Goal: Task Accomplishment & Management: Complete application form

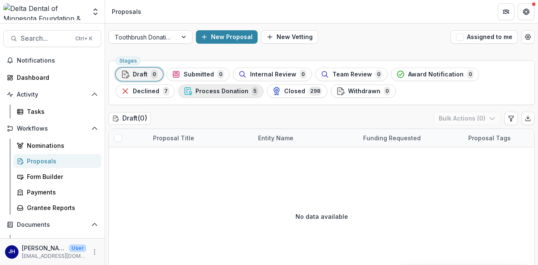
click at [197, 92] on span "Process Donation" at bounding box center [221, 91] width 53 height 7
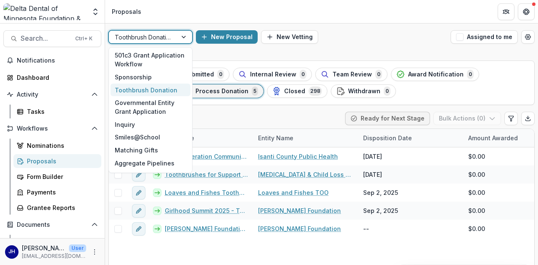
click at [178, 36] on div at bounding box center [184, 37] width 15 height 13
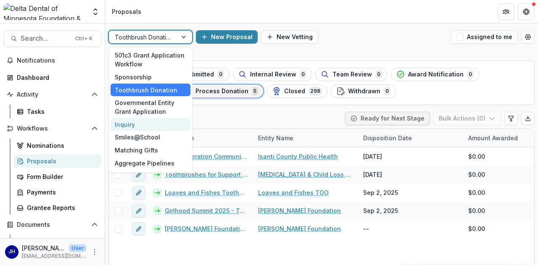
click at [149, 124] on div "Inquiry" at bounding box center [151, 124] width 80 height 13
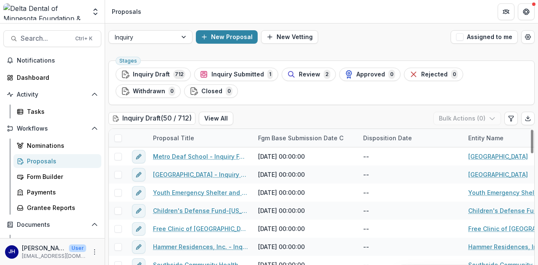
click at [219, 93] on ul "Stages Inquiry Draft 712 Inquiry Submitted 1 Review 2 Approved 0 Rejected 0 Wit…" at bounding box center [322, 83] width 412 height 30
click at [43, 175] on div "Form Builder" at bounding box center [61, 176] width 68 height 9
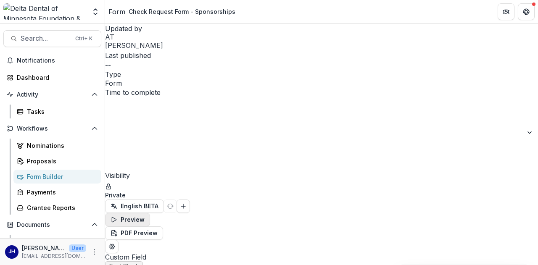
click at [150, 213] on button "Preview" at bounding box center [127, 219] width 45 height 13
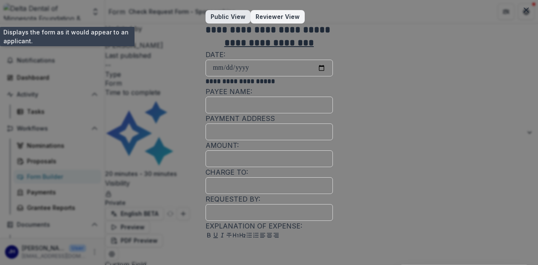
click at [245, 17] on span "button" at bounding box center [245, 17] width 0 height 0
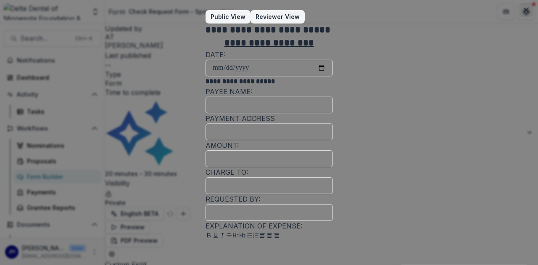
click at [519, 10] on button "Close" at bounding box center [525, 9] width 13 height 13
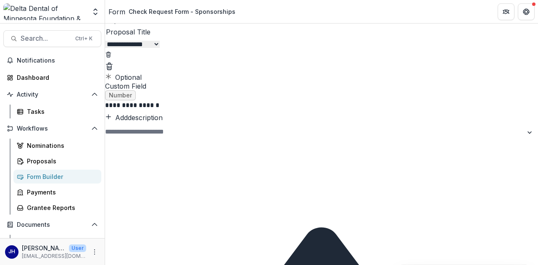
scroll to position [1218, 0]
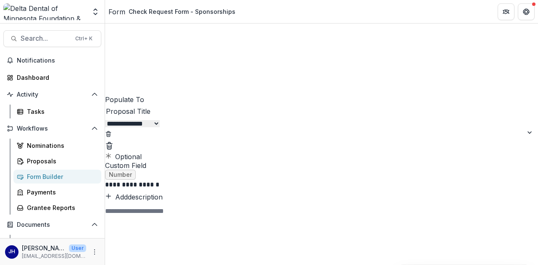
click at [60, 174] on div "Form Builder" at bounding box center [61, 176] width 68 height 9
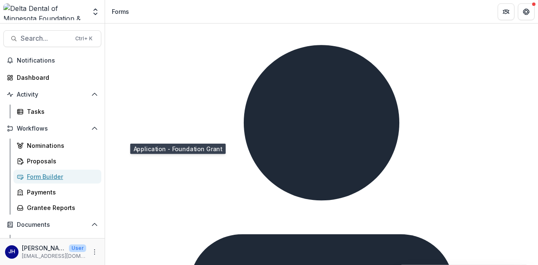
scroll to position [266, 0]
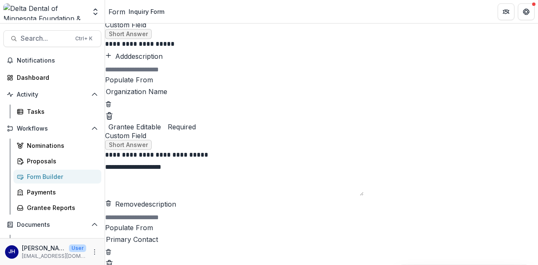
scroll to position [588, 0]
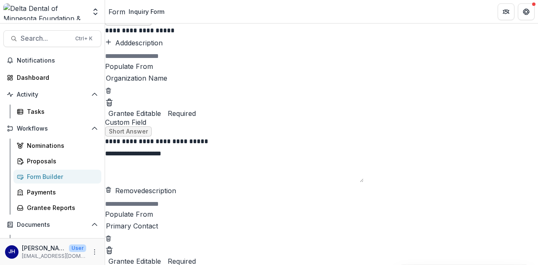
drag, startPoint x: 251, startPoint y: 95, endPoint x: 184, endPoint y: 91, distance: 67.3
click at [200, 149] on textarea "*********" at bounding box center [234, 166] width 258 height 34
drag, startPoint x: 212, startPoint y: 91, endPoint x: 250, endPoint y: 109, distance: 42.1
click at [212, 149] on textarea "*********" at bounding box center [234, 166] width 258 height 34
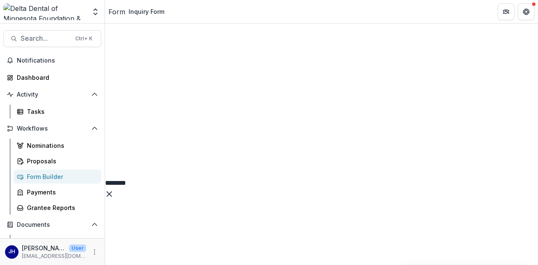
scroll to position [1387, 0]
type textarea "*********"
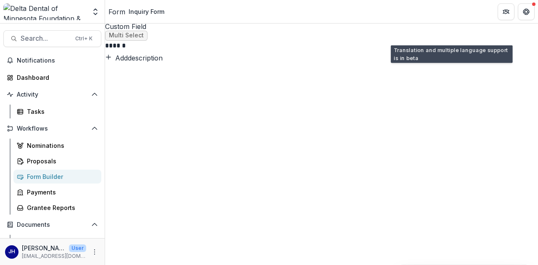
scroll to position [1105, 0]
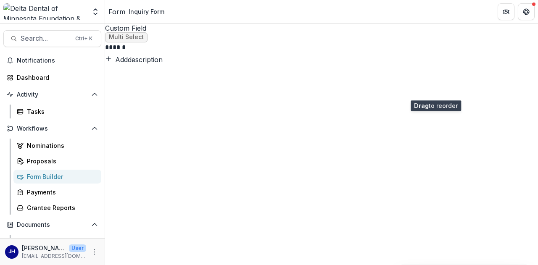
drag, startPoint x: 447, startPoint y: 122, endPoint x: 440, endPoint y: 94, distance: 29.0
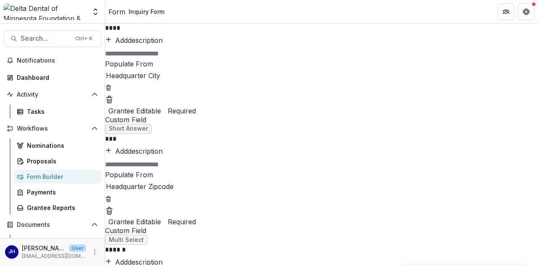
scroll to position [1063, 0]
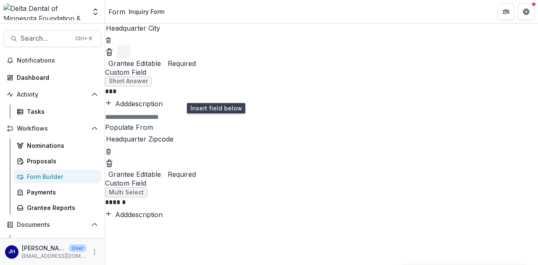
click at [130, 58] on icon "Add field" at bounding box center [123, 51] width 13 height 13
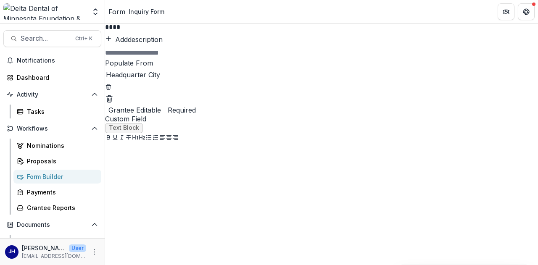
scroll to position [979, 0]
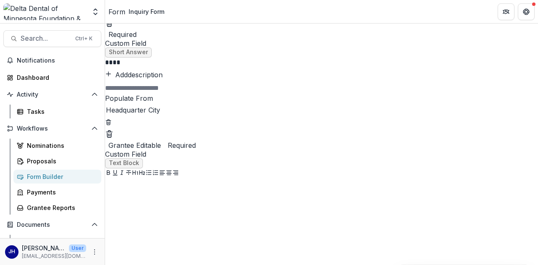
click at [235, 66] on p "****" at bounding box center [230, 62] width 251 height 9
click at [139, 167] on span "Text Block" at bounding box center [124, 163] width 30 height 7
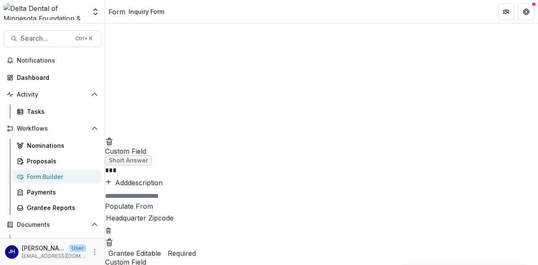
scroll to position [1231, 0]
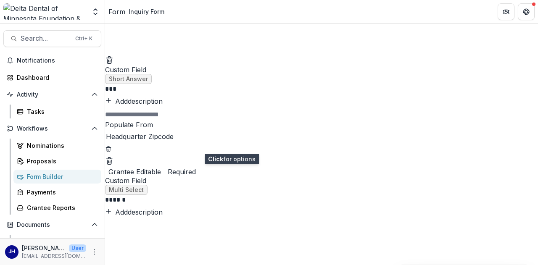
click at [140, 66] on icon "Field Settings" at bounding box center [137, 62] width 6 height 5
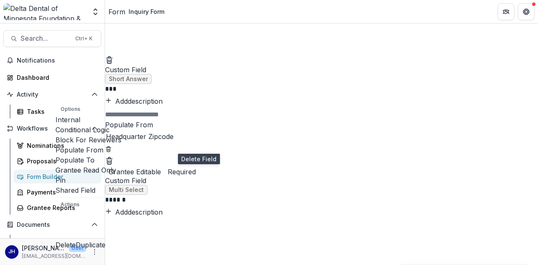
click at [113, 64] on icon "Delete field" at bounding box center [109, 60] width 8 height 8
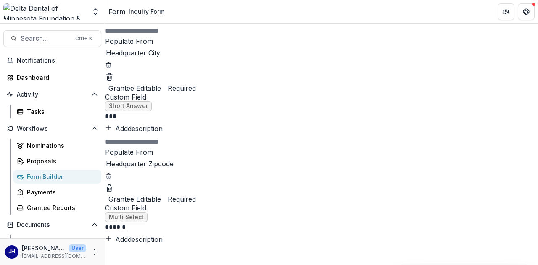
scroll to position [999, 0]
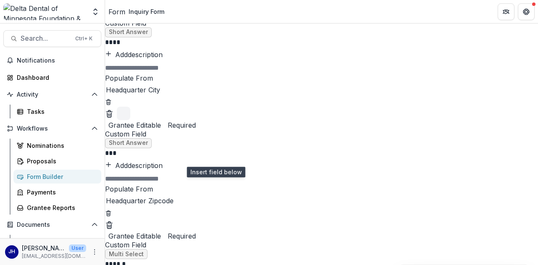
click at [130, 120] on icon "Add field" at bounding box center [123, 113] width 13 height 13
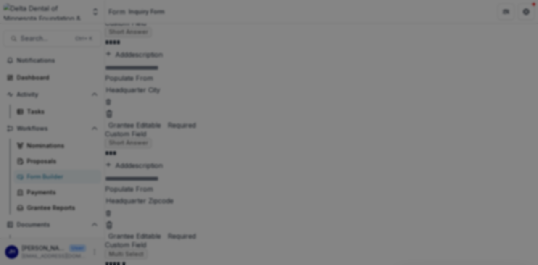
scroll to position [84, 0]
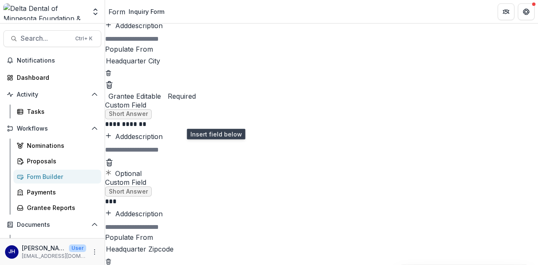
scroll to position [1041, 0]
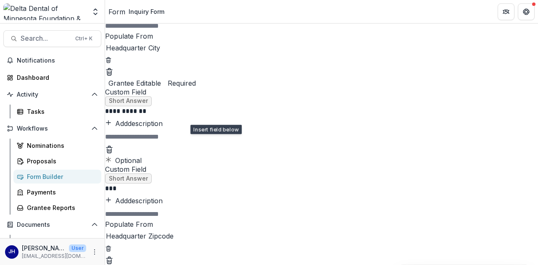
click at [248, 115] on p "**********" at bounding box center [230, 110] width 251 height 9
drag, startPoint x: 248, startPoint y: 178, endPoint x: 187, endPoint y: 173, distance: 62.0
click at [187, 142] on div "**********" at bounding box center [321, 124] width 433 height 36
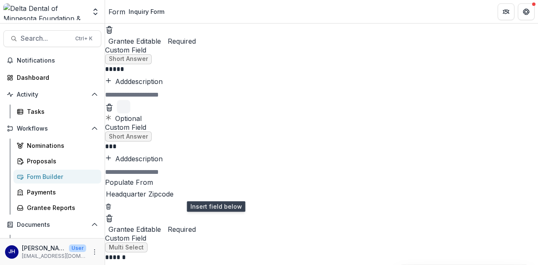
click at [130, 113] on icon "Add field" at bounding box center [123, 106] width 13 height 13
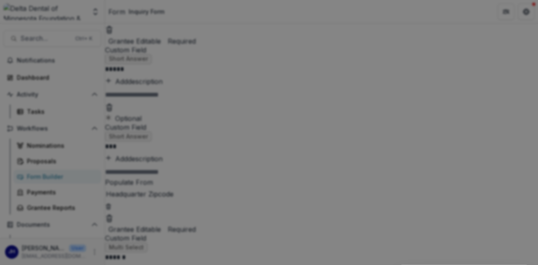
click at [484, 84] on div "Basic Fields New Page File Download File Upload Text Block Currency Phone Numbe…" at bounding box center [269, 132] width 538 height 265
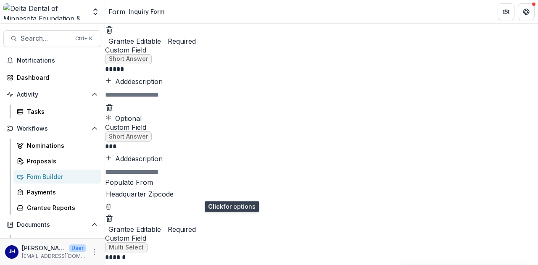
click at [134, 107] on icon "Field Settings" at bounding box center [134, 107] width 0 height 0
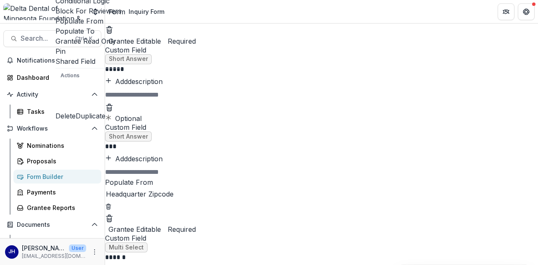
click at [55, 26] on span at bounding box center [55, 26] width 0 height 0
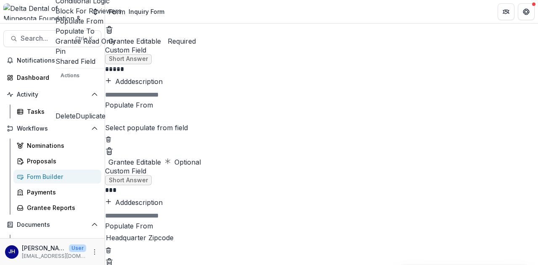
click at [238, 134] on div "Select populate from field" at bounding box center [321, 122] width 433 height 24
click at [218, 110] on p "Populate From" at bounding box center [321, 105] width 433 height 10
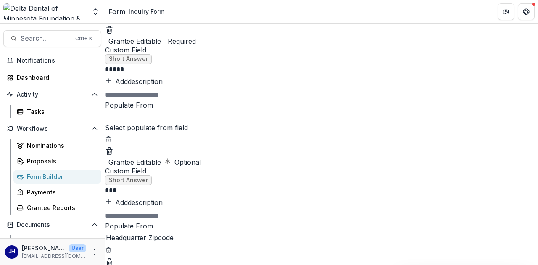
click at [249, 123] on div at bounding box center [321, 117] width 431 height 12
click at [254, 123] on div at bounding box center [321, 117] width 431 height 12
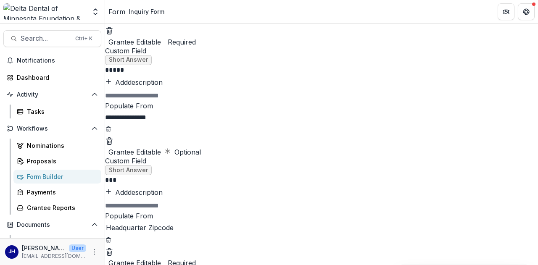
type input "**********"
click at [227, 101] on input "text" at bounding box center [321, 96] width 433 height 10
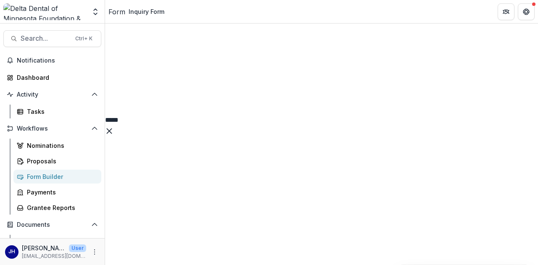
scroll to position [1713, 0]
drag, startPoint x: 336, startPoint y: 113, endPoint x: 284, endPoint y: 111, distance: 51.3
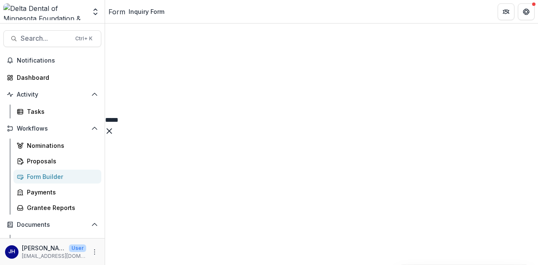
drag, startPoint x: 284, startPoint y: 111, endPoint x: 330, endPoint y: 113, distance: 45.8
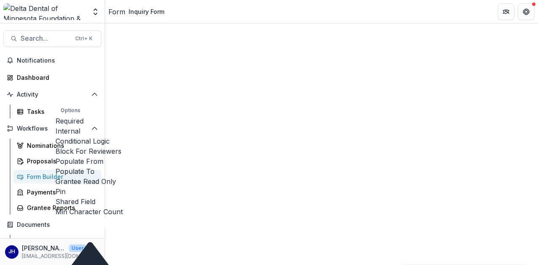
drag, startPoint x: 326, startPoint y: 209, endPoint x: 310, endPoint y: 209, distance: 16.0
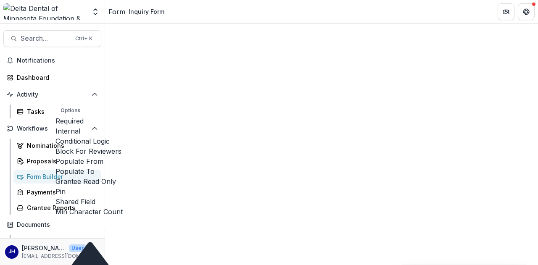
type input "****"
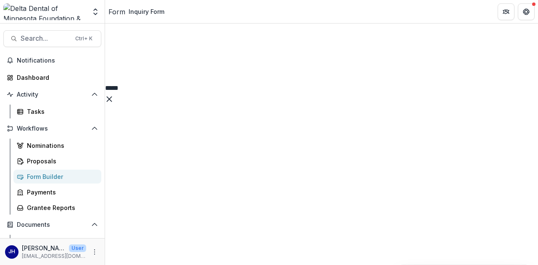
scroll to position [1713, 0]
drag, startPoint x: 300, startPoint y: 112, endPoint x: 283, endPoint y: 113, distance: 16.8
drag, startPoint x: 299, startPoint y: 113, endPoint x: 330, endPoint y: 107, distance: 32.1
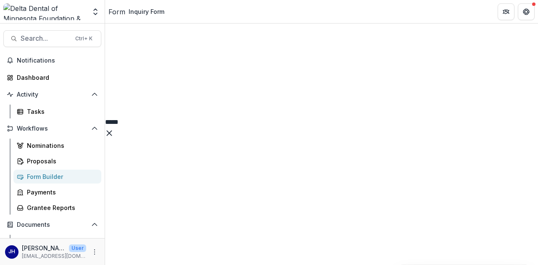
drag, startPoint x: 235, startPoint y: 110, endPoint x: 218, endPoint y: 106, distance: 17.6
type textarea "**********"
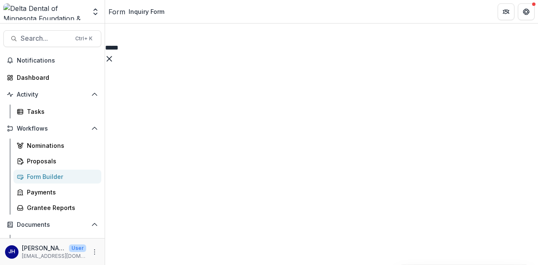
scroll to position [1755, 0]
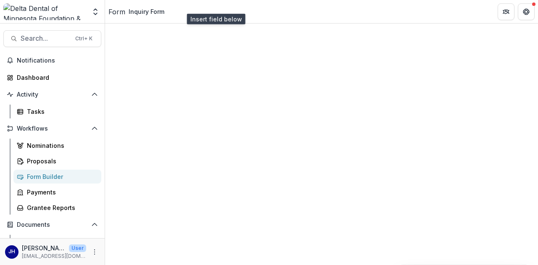
scroll to position [1997, 0]
drag, startPoint x: 246, startPoint y: 107, endPoint x: 179, endPoint y: 102, distance: 67.8
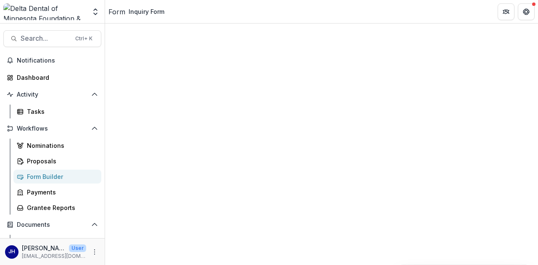
drag, startPoint x: 359, startPoint y: 108, endPoint x: 404, endPoint y: 111, distance: 45.1
drag, startPoint x: 247, startPoint y: 105, endPoint x: 239, endPoint y: 105, distance: 7.6
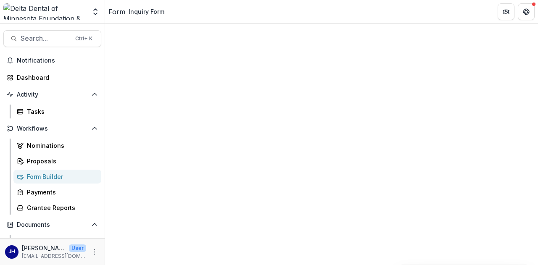
drag, startPoint x: 320, startPoint y: 106, endPoint x: 326, endPoint y: 106, distance: 5.9
drag, startPoint x: 325, startPoint y: 107, endPoint x: 358, endPoint y: 105, distance: 33.3
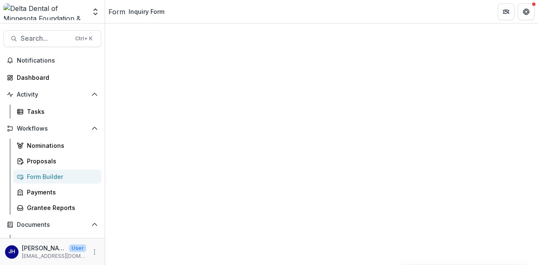
drag, startPoint x: 321, startPoint y: 106, endPoint x: 297, endPoint y: 105, distance: 24.8
type input "**********"
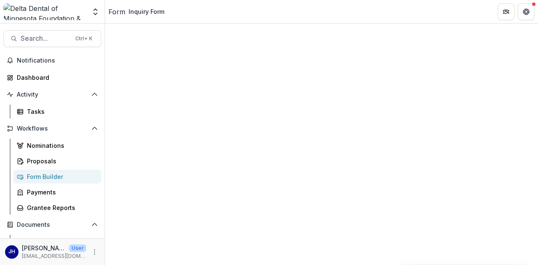
type input "*"
drag, startPoint x: 227, startPoint y: 139, endPoint x: 170, endPoint y: 137, distance: 56.8
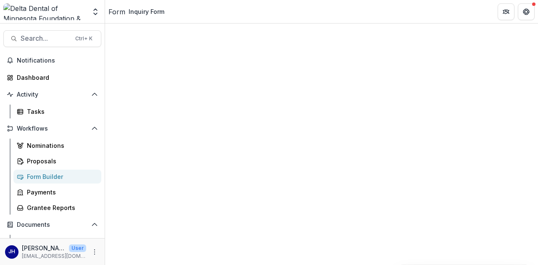
type input "**********"
type input "******"
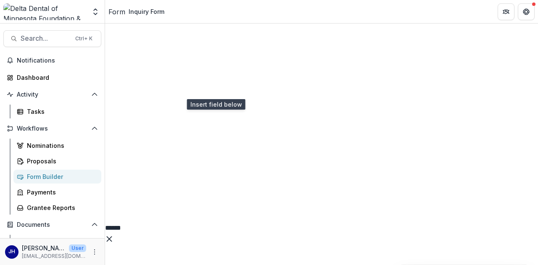
scroll to position [2144, 0]
drag, startPoint x: 245, startPoint y: 149, endPoint x: 149, endPoint y: 134, distance: 97.0
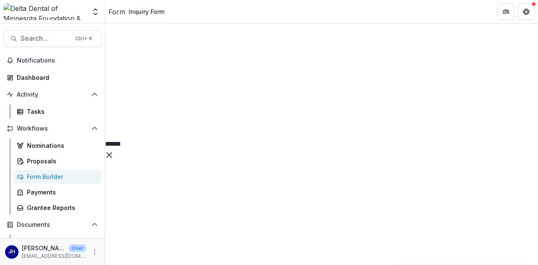
type input "**********"
type input "***"
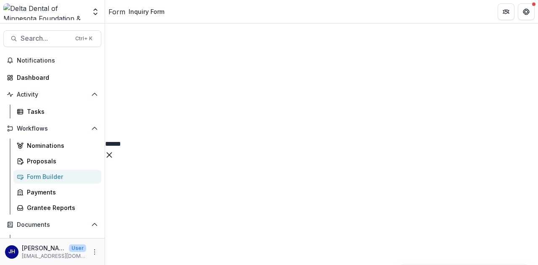
type input "**********"
drag, startPoint x: 218, startPoint y: 204, endPoint x: 204, endPoint y: 205, distance: 14.3
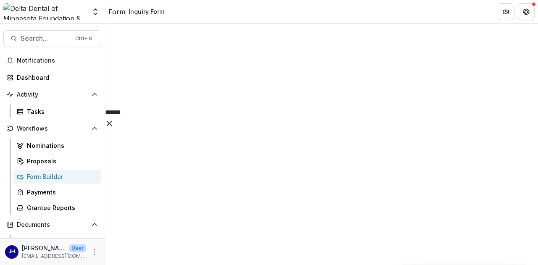
scroll to position [2186, 0]
type input "**********"
type input "*"
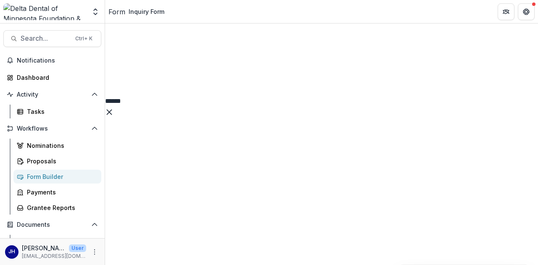
type input "**********"
type input "******"
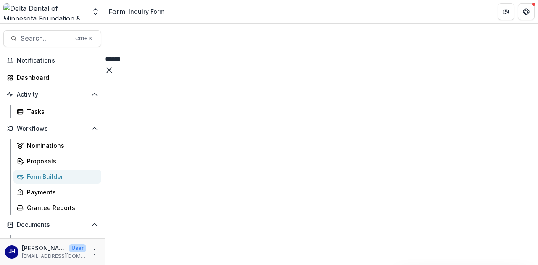
type input "**********"
drag, startPoint x: 276, startPoint y: 188, endPoint x: 173, endPoint y: 173, distance: 103.6
drag, startPoint x: 228, startPoint y: 180, endPoint x: 315, endPoint y: 185, distance: 87.5
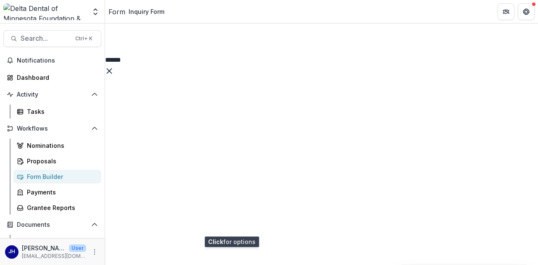
type input "**********"
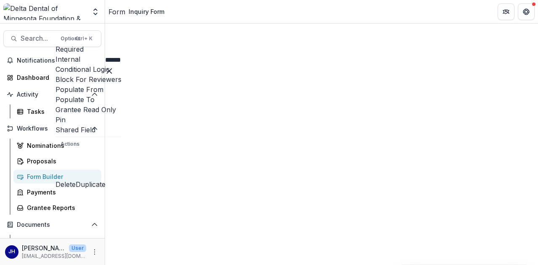
click at [55, 74] on span at bounding box center [55, 74] width 0 height 0
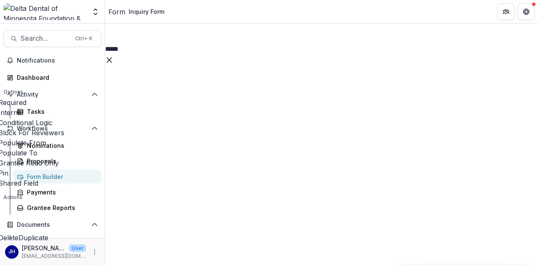
scroll to position [2255, 0]
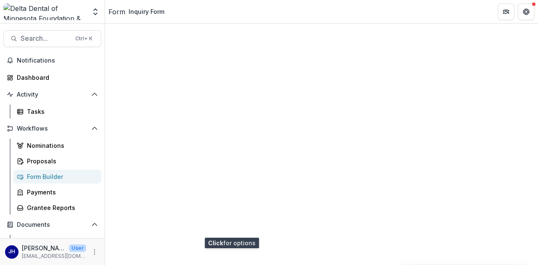
scroll to position [2297, 0]
type input "*"
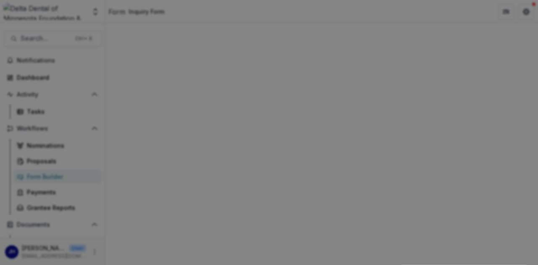
click at [474, 118] on div "Basic Fields New Page File Download File Upload Text Block Currency Phone Numbe…" at bounding box center [269, 132] width 538 height 265
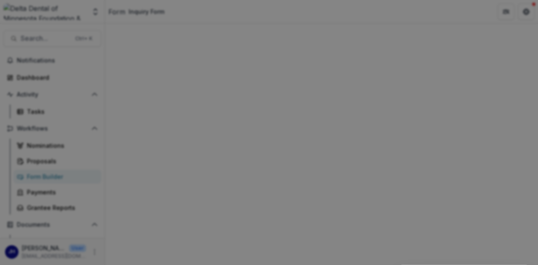
scroll to position [42, 0]
click at [472, 103] on div "Basic Fields New Page File Download File Upload Text Block Currency Phone Numbe…" at bounding box center [269, 132] width 538 height 265
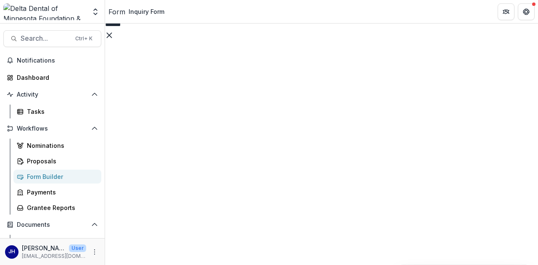
scroll to position [2268, 0]
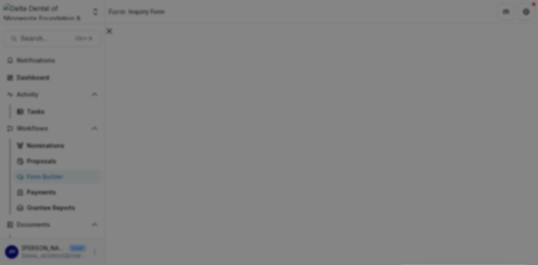
scroll to position [84, 0]
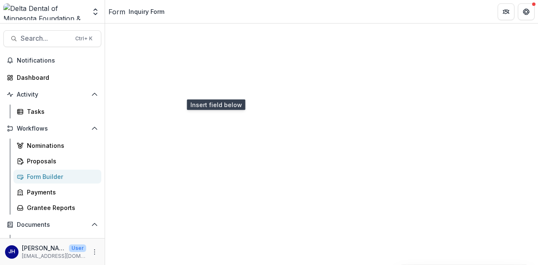
scroll to position [2352, 0]
drag, startPoint x: 236, startPoint y: 150, endPoint x: 176, endPoint y: 147, distance: 60.6
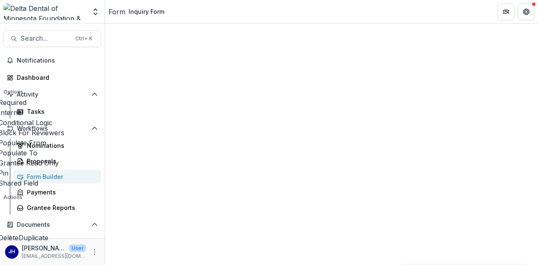
scroll to position [2373, 0]
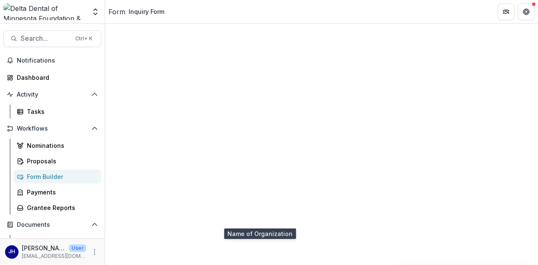
type input "***"
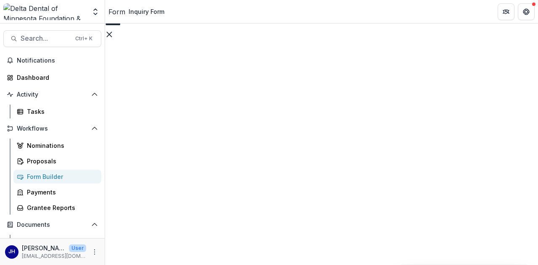
scroll to position [2260, 0]
drag, startPoint x: 226, startPoint y: 148, endPoint x: 205, endPoint y: 147, distance: 21.5
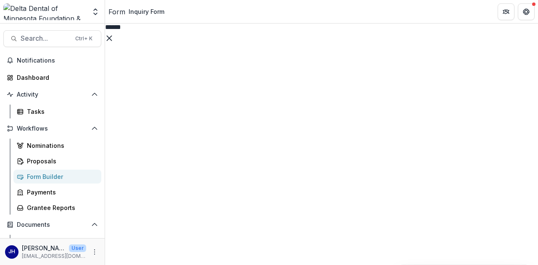
type input "**********"
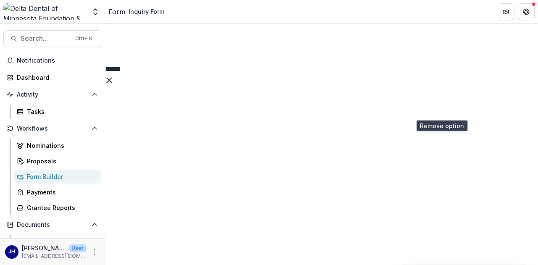
drag, startPoint x: 305, startPoint y: 120, endPoint x: 13, endPoint y: 117, distance: 291.6
click at [13, 117] on main "**********" at bounding box center [269, 145] width 538 height 242
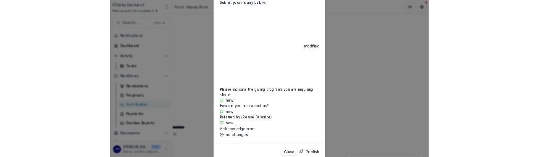
scroll to position [447, 0]
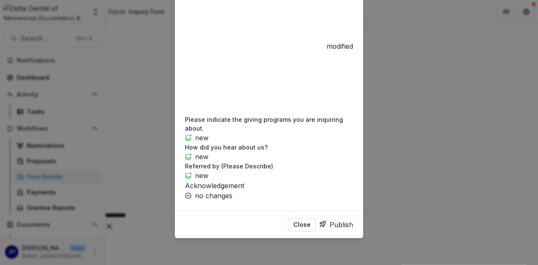
click at [334, 226] on button "Publish" at bounding box center [336, 224] width 34 height 13
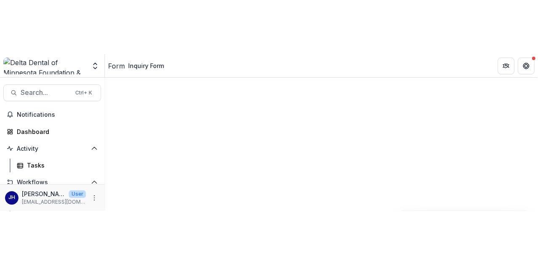
scroll to position [2528, 99]
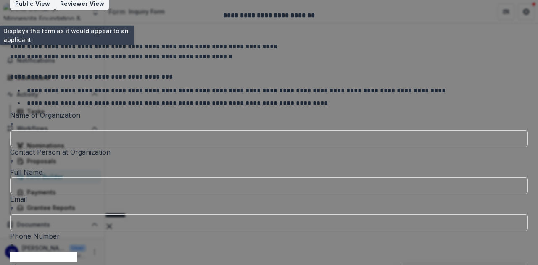
scroll to position [0, 0]
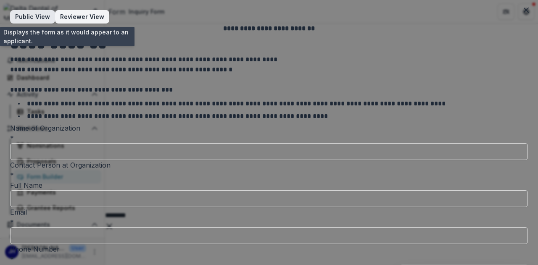
click at [50, 17] on span "button" at bounding box center [50, 17] width 0 height 0
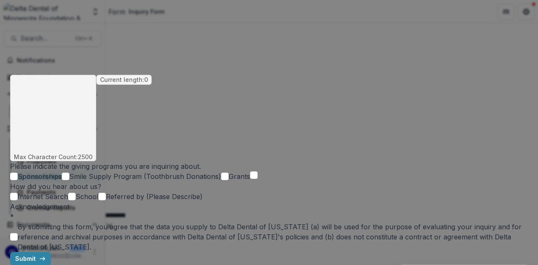
scroll to position [504, 0]
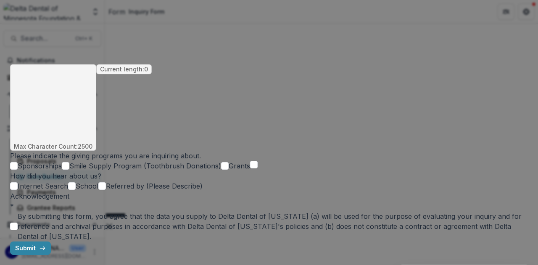
click at [171, 64] on div at bounding box center [269, 1] width 518 height 126
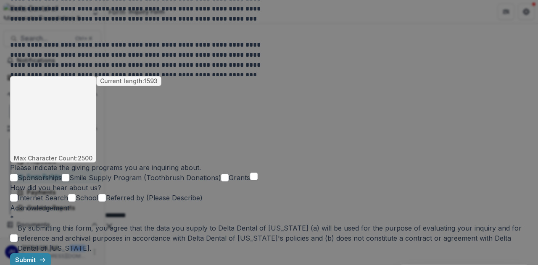
scroll to position [672, 0]
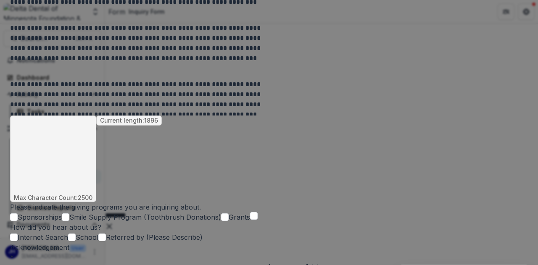
click at [272, 116] on p "**********" at bounding box center [141, 92] width 262 height 46
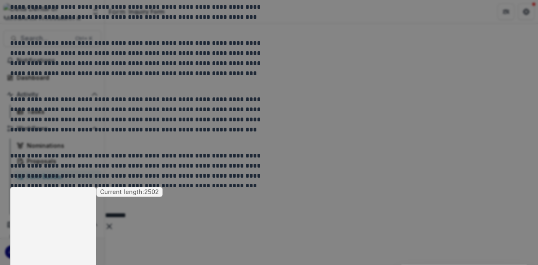
scroll to position [797, 0]
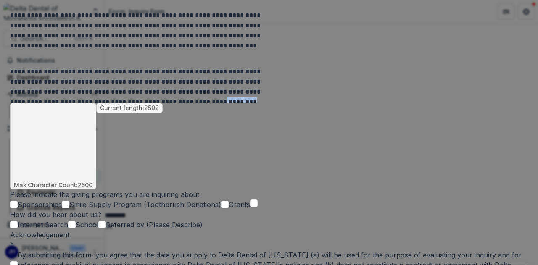
drag, startPoint x: 347, startPoint y: 175, endPoint x: 310, endPoint y: 177, distance: 37.4
click at [272, 103] on p "**********" at bounding box center [141, 80] width 262 height 46
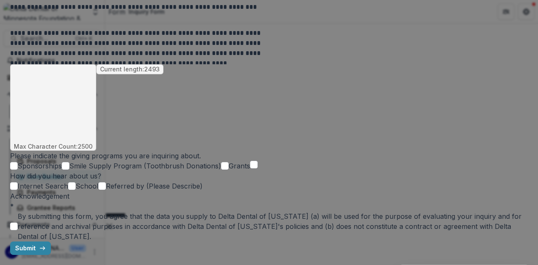
scroll to position [882, 0]
click at [69, 162] on span at bounding box center [66, 166] width 8 height 8
click at [18, 162] on span at bounding box center [14, 166] width 8 height 8
click at [221, 167] on span at bounding box center [225, 166] width 8 height 8
click at [250, 168] on span at bounding box center [254, 165] width 8 height 8
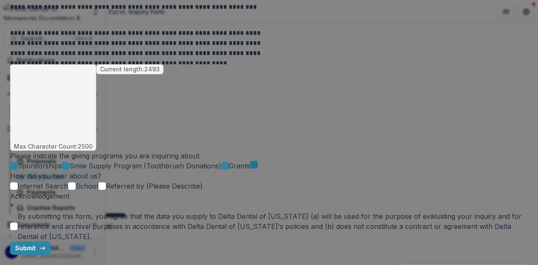
click at [254, 165] on icon at bounding box center [254, 165] width 0 height 0
click at [221, 168] on span at bounding box center [225, 166] width 8 height 8
click at [66, 166] on icon at bounding box center [66, 166] width 0 height 0
click at [14, 166] on icon at bounding box center [14, 166] width 0 height 0
click at [250, 168] on span at bounding box center [254, 165] width 8 height 8
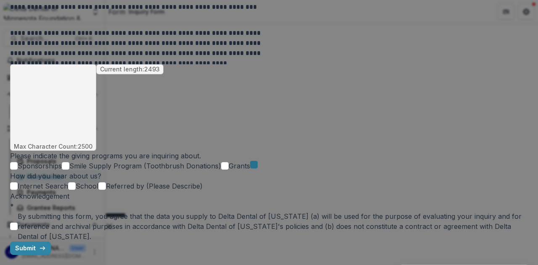
click at [254, 165] on icon at bounding box center [254, 165] width 0 height 0
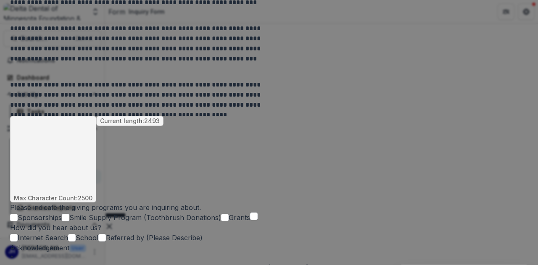
scroll to position [797, 0]
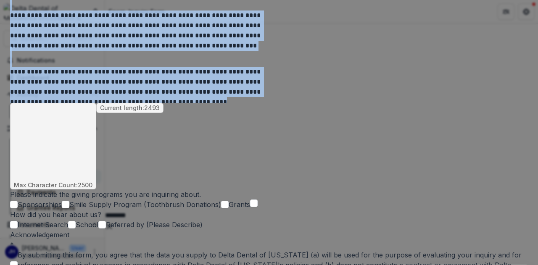
drag, startPoint x: 319, startPoint y: 178, endPoint x: 134, endPoint y: 32, distance: 235.8
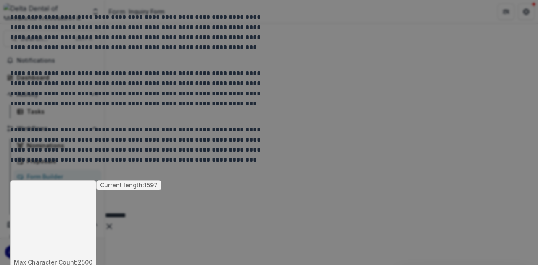
scroll to position [587, 0]
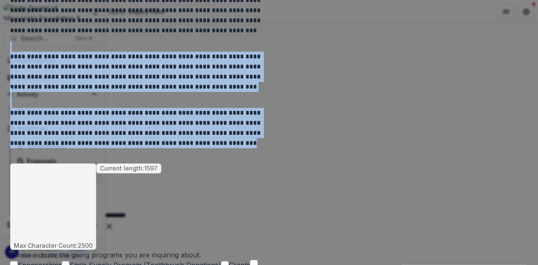
drag, startPoint x: 347, startPoint y: 221, endPoint x: 68, endPoint y: 130, distance: 292.8
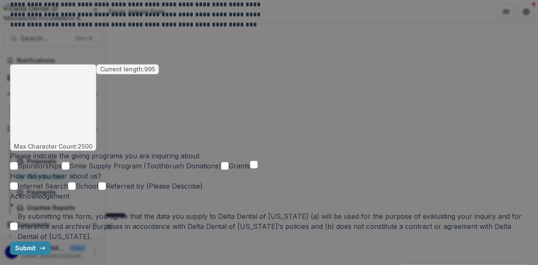
scroll to position [713, 0]
click at [250, 161] on span at bounding box center [254, 165] width 8 height 8
click at [68, 181] on label "Internet Search" at bounding box center [39, 186] width 58 height 10
click at [76, 182] on span at bounding box center [72, 186] width 8 height 8
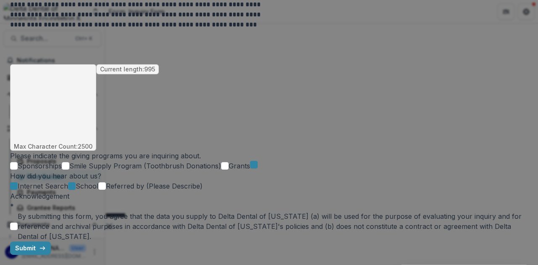
click at [106, 182] on span at bounding box center [102, 186] width 8 height 8
click at [72, 183] on div at bounding box center [72, 186] width 0 height 7
click at [14, 183] on div at bounding box center [14, 186] width 0 height 7
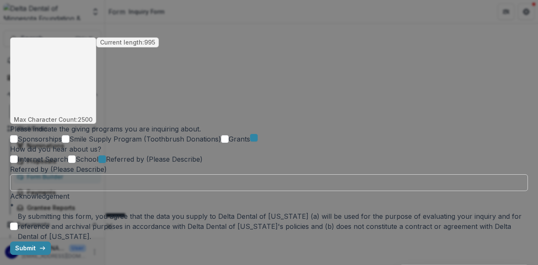
click at [76, 155] on span at bounding box center [72, 159] width 8 height 8
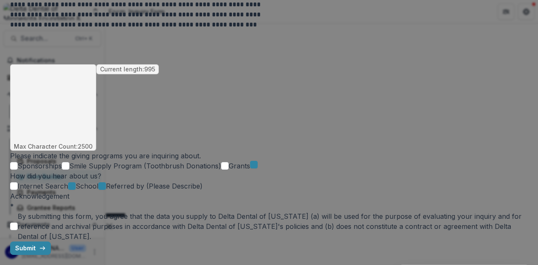
click at [68, 181] on label "Internet Search" at bounding box center [39, 186] width 58 height 10
click at [72, 183] on div at bounding box center [72, 186] width 0 height 7
click at [14, 186] on icon at bounding box center [14, 186] width 0 height 0
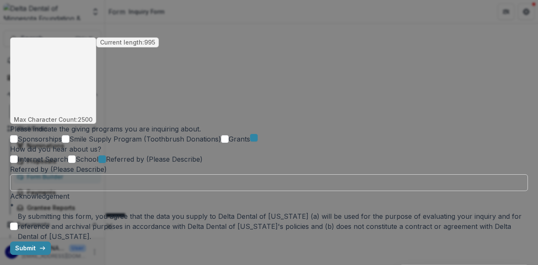
click at [76, 155] on span at bounding box center [72, 159] width 8 height 8
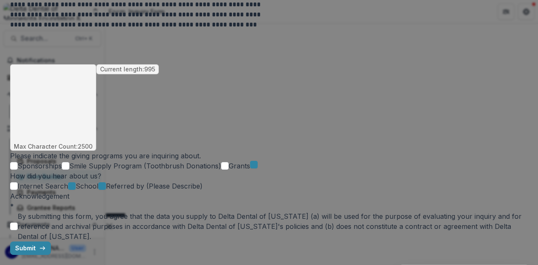
click at [18, 182] on span at bounding box center [14, 186] width 8 height 8
click at [18, 187] on polyline at bounding box center [17, 188] width 4 height 3
click at [72, 186] on icon at bounding box center [72, 186] width 0 height 0
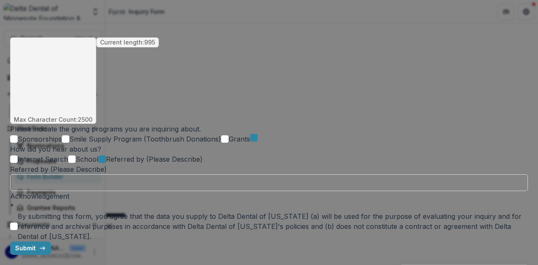
scroll to position [773, 0]
click at [102, 156] on div at bounding box center [102, 159] width 0 height 7
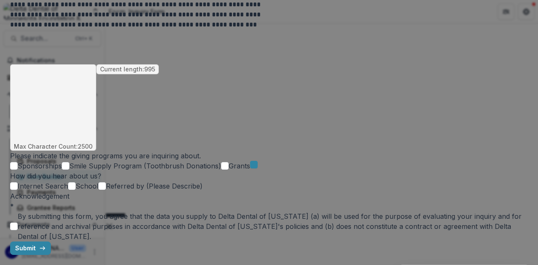
scroll to position [732, 0]
click at [106, 182] on span at bounding box center [102, 186] width 8 height 8
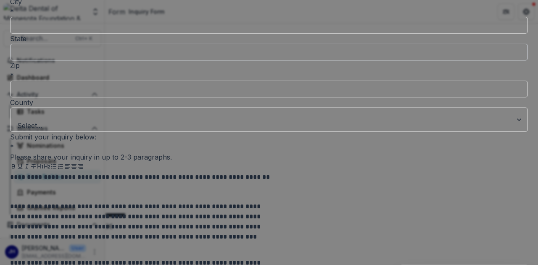
scroll to position [0, 0]
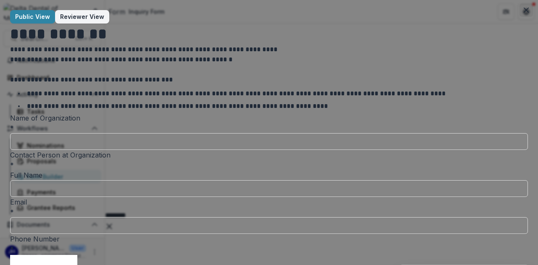
click at [523, 7] on button "Close" at bounding box center [525, 9] width 13 height 13
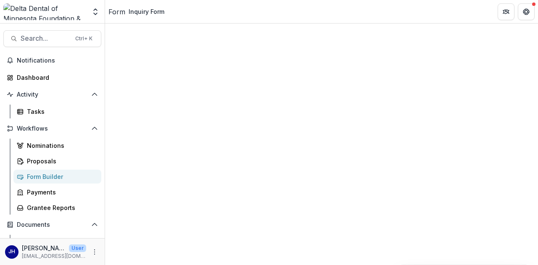
scroll to position [2318, 84]
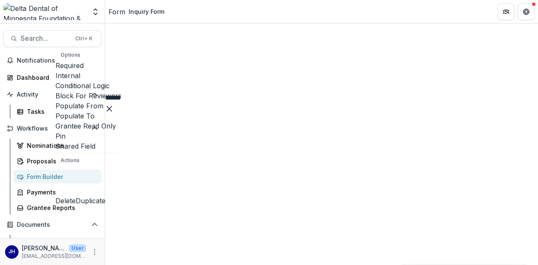
scroll to position [2276, 84]
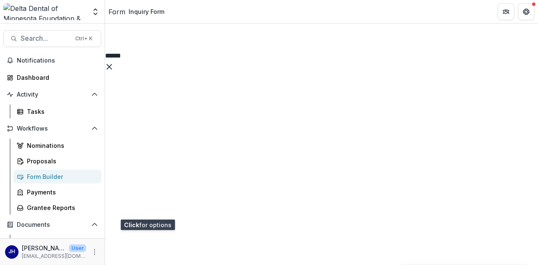
scroll to position [2192, 84]
drag, startPoint x: 229, startPoint y: 179, endPoint x: 119, endPoint y: 169, distance: 110.1
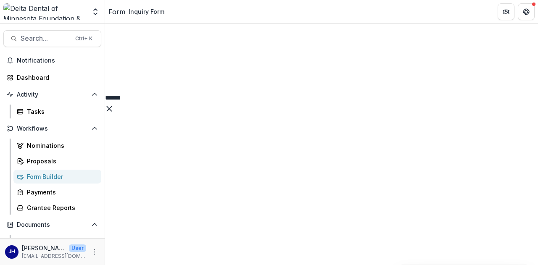
drag, startPoint x: 263, startPoint y: 191, endPoint x: 263, endPoint y: 184, distance: 7.1
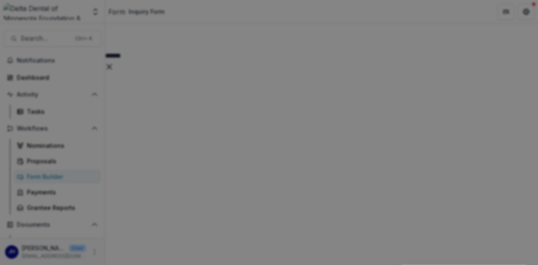
scroll to position [42, 0]
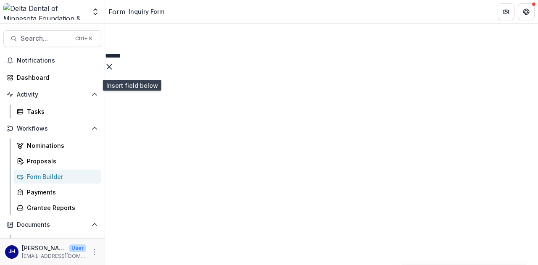
scroll to position [2360, 84]
type input "**********"
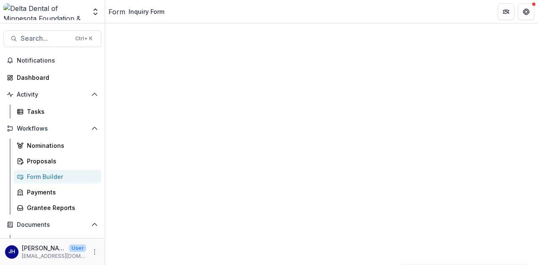
scroll to position [2402, 84]
type input "**********"
type input "******"
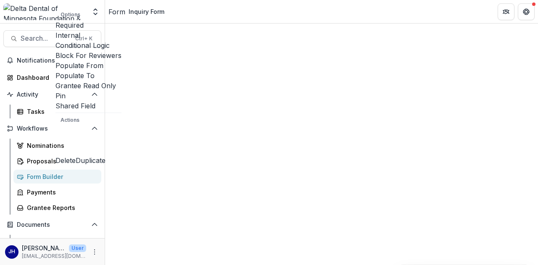
click at [55, 50] on span at bounding box center [55, 50] width 0 height 0
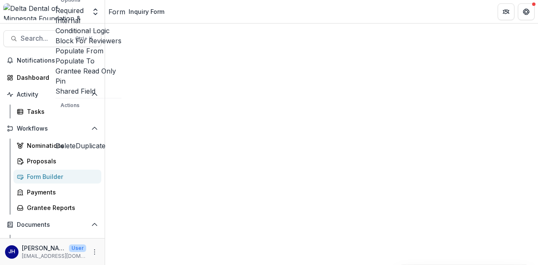
scroll to position [2416, 84]
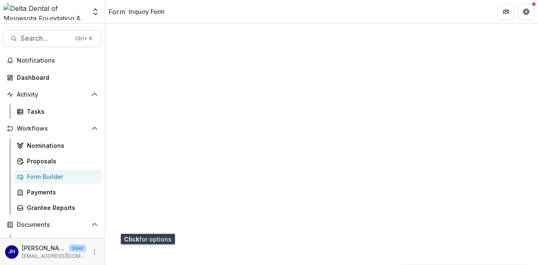
scroll to position [2458, 84]
click at [48, 94] on main "**********" at bounding box center [269, 145] width 538 height 242
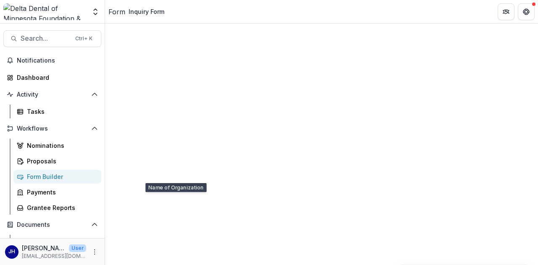
scroll to position [2458, 84]
type input "***"
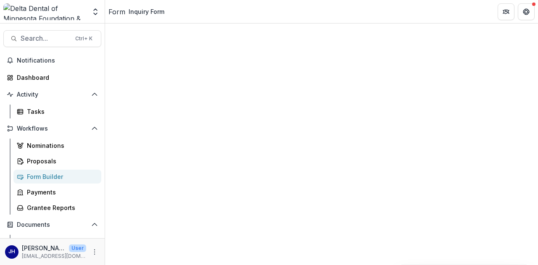
type input "*****"
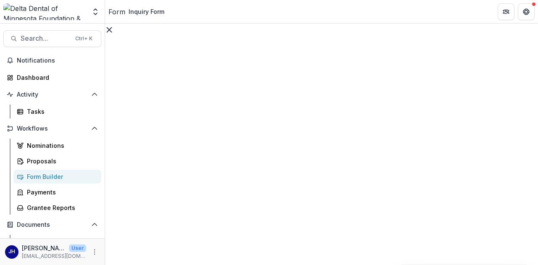
scroll to position [2310, 84]
type input "***"
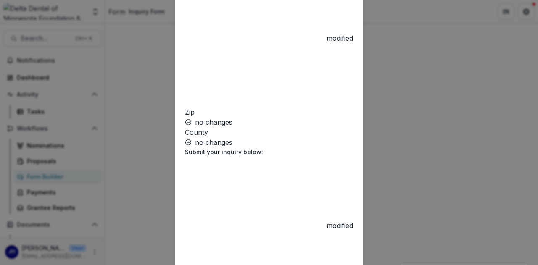
scroll to position [486, 0]
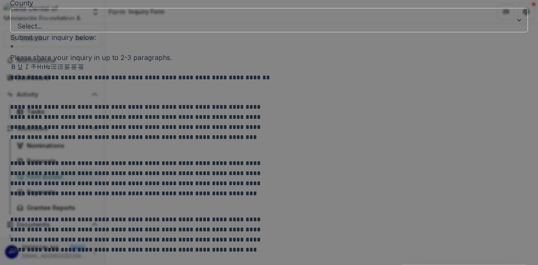
scroll to position [378, 0]
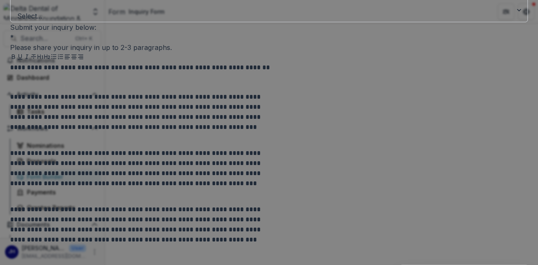
click at [180, 11] on div at bounding box center [261, 5] width 487 height 12
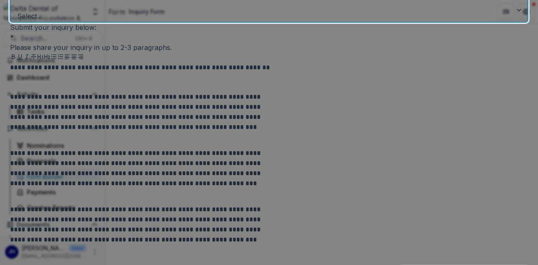
click at [180, 11] on div at bounding box center [261, 5] width 487 height 12
click at [162, 11] on div at bounding box center [261, 5] width 487 height 12
click at [478, 102] on div "**********" at bounding box center [269, 58] width 518 height 826
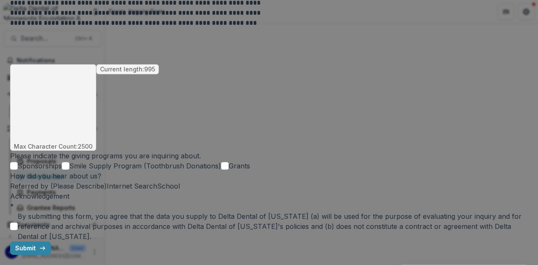
scroll to position [714, 0]
click at [10, 182] on span at bounding box center [10, 186] width 0 height 8
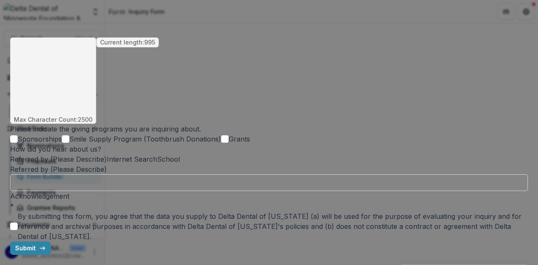
scroll to position [678, 0]
drag, startPoint x: 83, startPoint y: 148, endPoint x: 76, endPoint y: 132, distance: 17.3
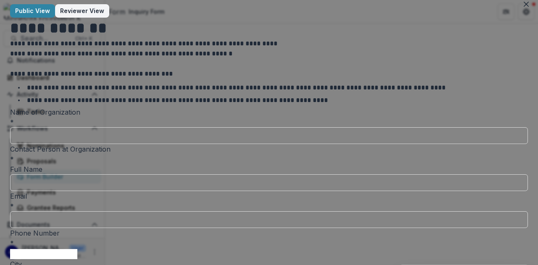
scroll to position [0, 0]
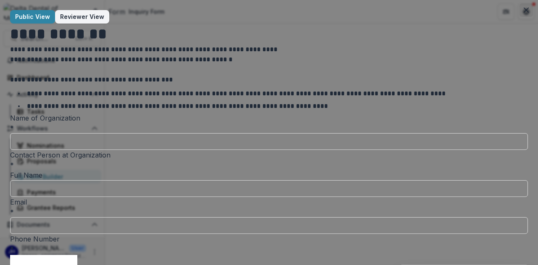
click at [528, 9] on button "Close" at bounding box center [525, 9] width 13 height 13
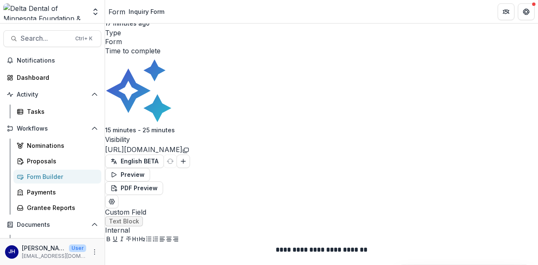
scroll to position [0, 82]
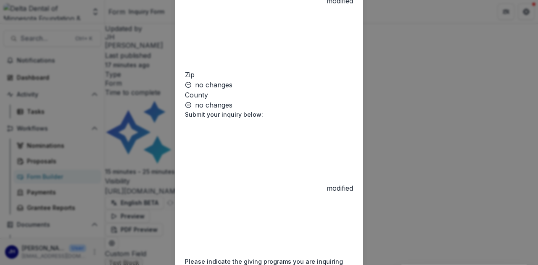
scroll to position [447, 0]
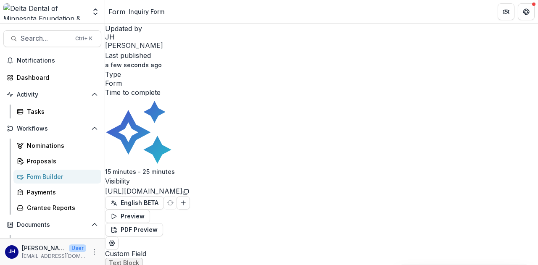
scroll to position [294, 82]
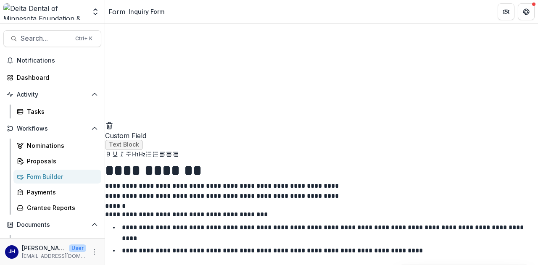
click at [62, 175] on div "Form Builder" at bounding box center [61, 176] width 68 height 9
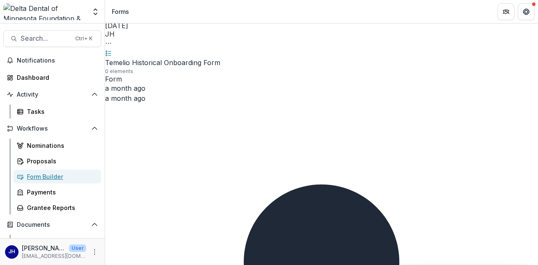
scroll to position [126, 0]
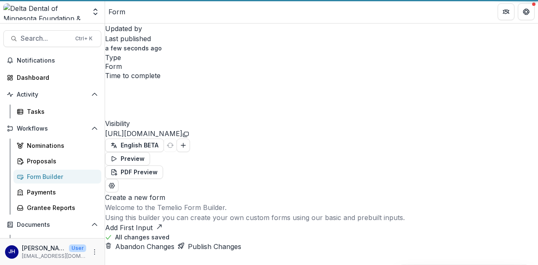
select select "**********"
select select "********"
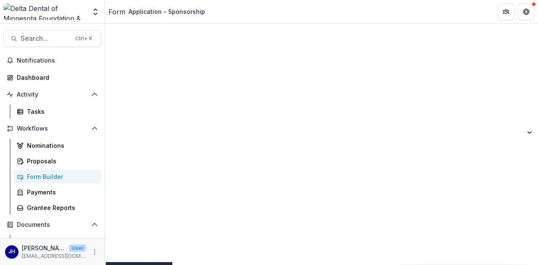
scroll to position [1555, 0]
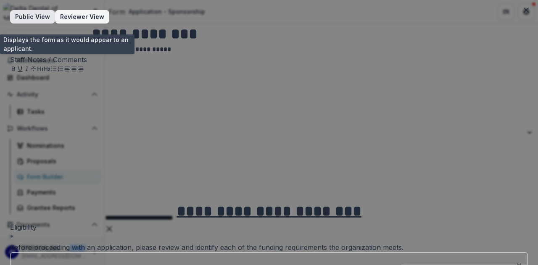
click at [50, 17] on span "button" at bounding box center [50, 17] width 0 height 0
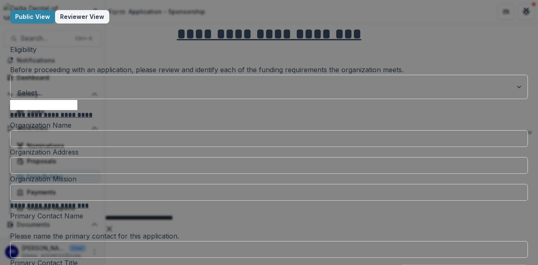
scroll to position [42, 0]
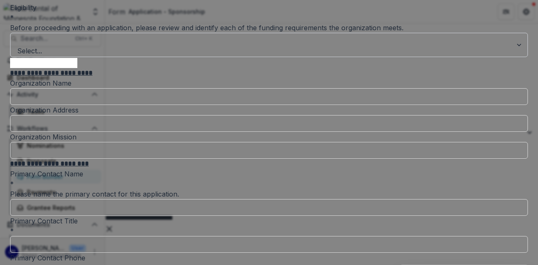
click at [191, 46] on div at bounding box center [261, 40] width 487 height 12
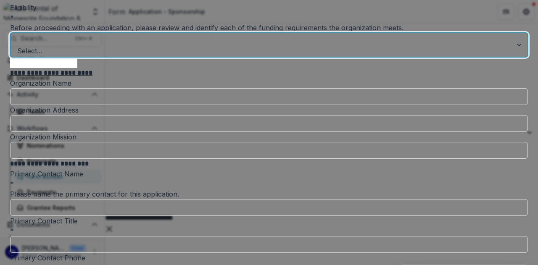
click at [191, 46] on div at bounding box center [261, 40] width 487 height 12
click at [183, 46] on div at bounding box center [261, 40] width 487 height 12
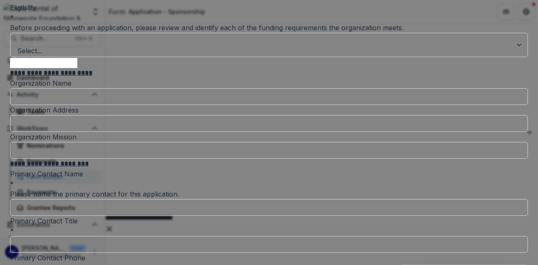
click at [172, 57] on div "Select..." at bounding box center [262, 45] width 502 height 24
click at [197, 46] on div at bounding box center [261, 40] width 487 height 12
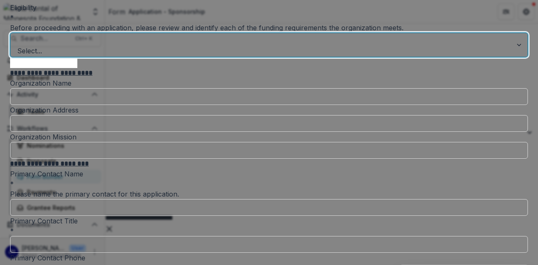
click at [211, 46] on div at bounding box center [261, 40] width 487 height 12
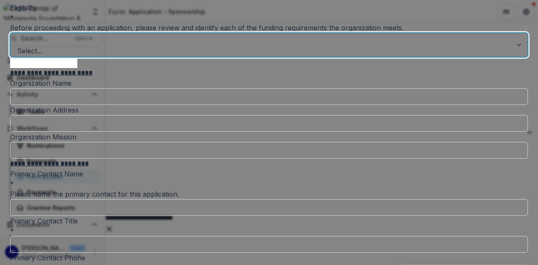
click at [201, 46] on div at bounding box center [261, 40] width 487 height 12
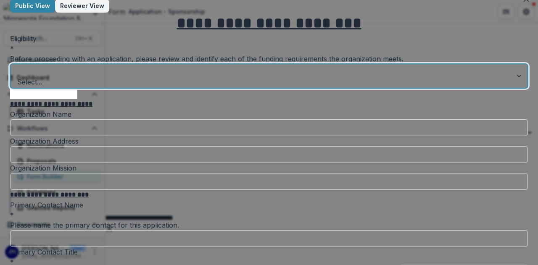
scroll to position [0, 0]
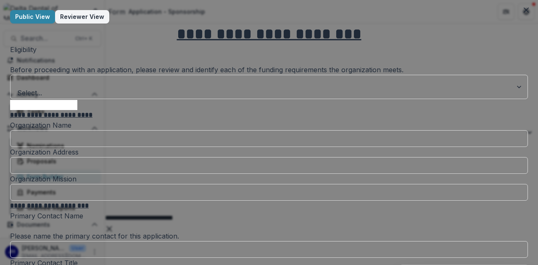
click at [184, 88] on div at bounding box center [261, 82] width 487 height 12
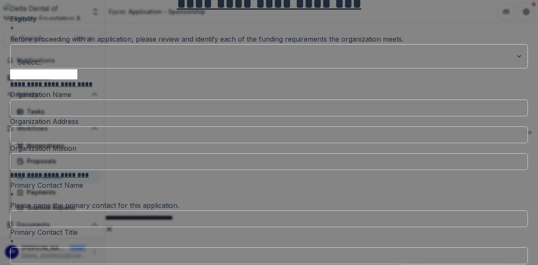
scroll to position [42, 0]
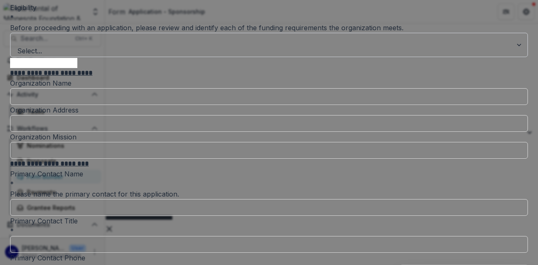
click at [198, 46] on div at bounding box center [261, 40] width 487 height 12
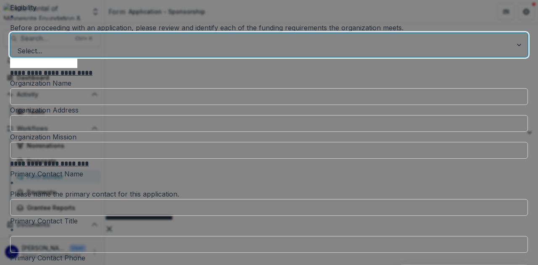
click at [215, 46] on div at bounding box center [261, 40] width 487 height 12
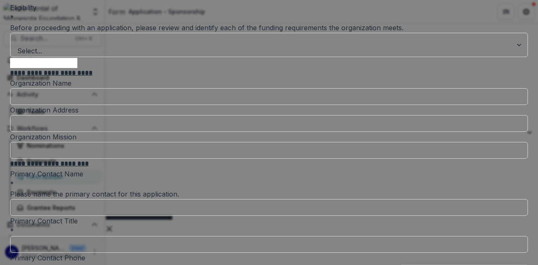
drag, startPoint x: 263, startPoint y: 43, endPoint x: 130, endPoint y: 24, distance: 133.7
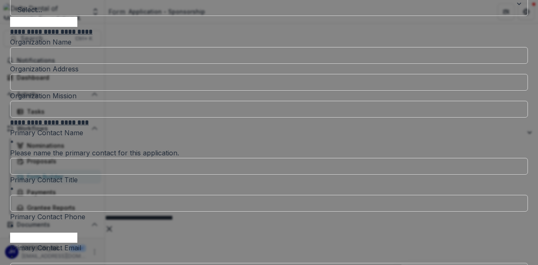
scroll to position [0, 0]
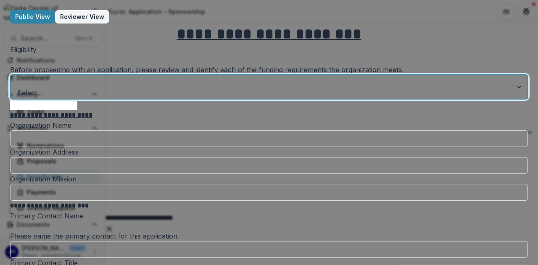
click at [187, 88] on div at bounding box center [261, 82] width 487 height 12
click at [241, 75] on div "Before proceeding with an application, please review and identify each of the f…" at bounding box center [269, 70] width 518 height 10
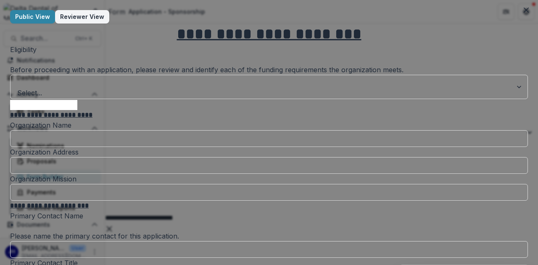
click at [244, 75] on div "Before proceeding with an application, please review and identify each of the f…" at bounding box center [269, 70] width 518 height 10
click at [242, 88] on div at bounding box center [261, 82] width 487 height 12
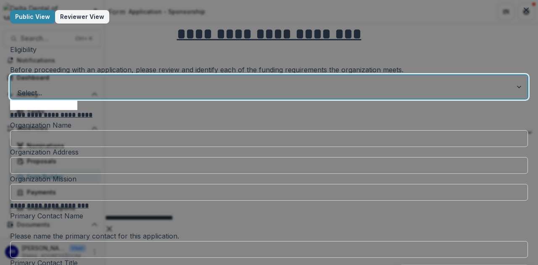
click at [229, 75] on div "Before proceeding with an application, please review and identify each of the f…" at bounding box center [269, 70] width 518 height 10
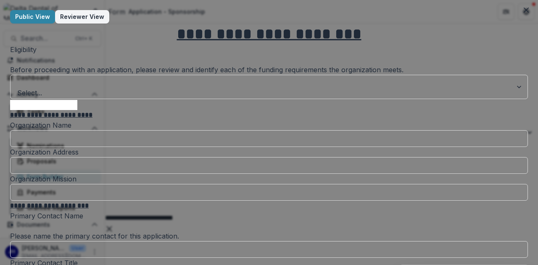
drag, startPoint x: 238, startPoint y: 88, endPoint x: 117, endPoint y: 68, distance: 122.6
click at [165, 75] on div "Before proceeding with an application, please review and identify each of the f…" at bounding box center [269, 70] width 518 height 10
click at [273, 88] on div at bounding box center [261, 82] width 487 height 12
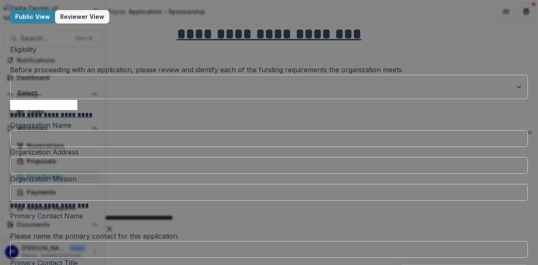
click at [192, 88] on div at bounding box center [261, 82] width 487 height 12
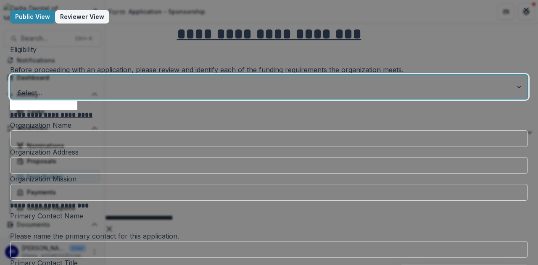
click at [195, 88] on div at bounding box center [261, 82] width 487 height 12
click at [297, 88] on div at bounding box center [261, 82] width 487 height 12
click at [195, 265] on div "The organization is a designated 501c3 nonprofit or government entity." at bounding box center [269, 270] width 538 height 10
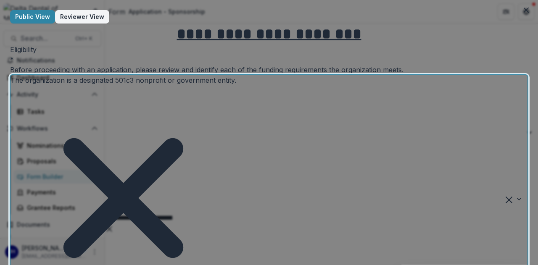
click at [236, 102] on div "The organization is a designated 501c3 nonprofit or government entity." at bounding box center [124, 198] width 226 height 247
click at [236, 106] on div "The organization is a designated 501c3 nonprofit or government entity." at bounding box center [124, 198] width 226 height 247
click at [236, 104] on div "The organization is a designated 501c3 nonprofit or government entity." at bounding box center [124, 198] width 226 height 247
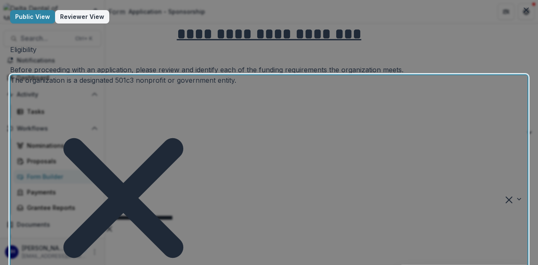
click at [236, 104] on div "The organization is a designated 501c3 nonprofit or government entity." at bounding box center [124, 198] width 226 height 247
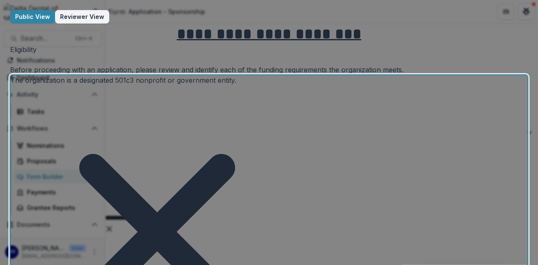
click at [329, 265] on div "The organization is based in [US_STATE] or [US_STATE] or Native communities wit…" at bounding box center [269, 270] width 538 height 10
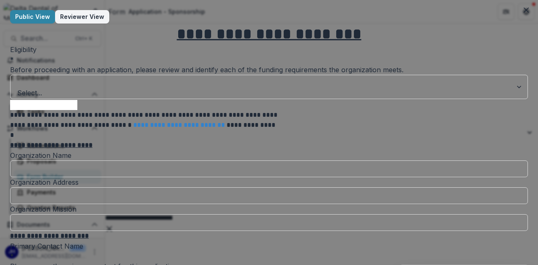
click at [400, 75] on div "Before proceeding with an application, please review and identify each of the f…" at bounding box center [269, 70] width 518 height 10
click at [512, 98] on div at bounding box center [519, 87] width 15 height 24
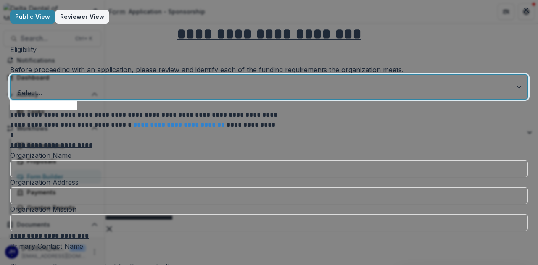
click at [512, 99] on div at bounding box center [519, 87] width 15 height 24
click at [357, 265] on div "The organization is a designated 501c3 nonprofit or government entity." at bounding box center [269, 270] width 538 height 10
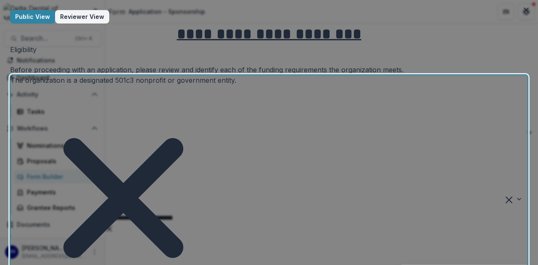
click at [236, 103] on div "The organization is a designated 501c3 nonprofit or government entity." at bounding box center [124, 198] width 226 height 247
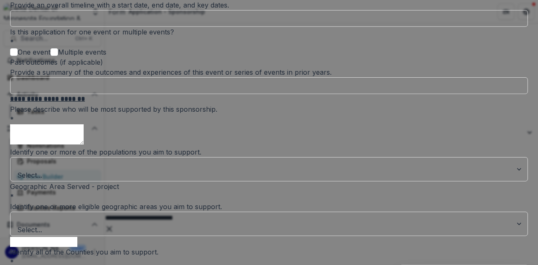
scroll to position [546, 0]
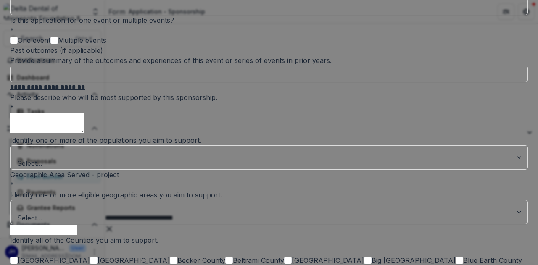
click at [18, 44] on span at bounding box center [14, 41] width 8 height 8
click at [14, 40] on icon at bounding box center [14, 40] width 0 height 0
click at [58, 44] on span at bounding box center [54, 41] width 8 height 8
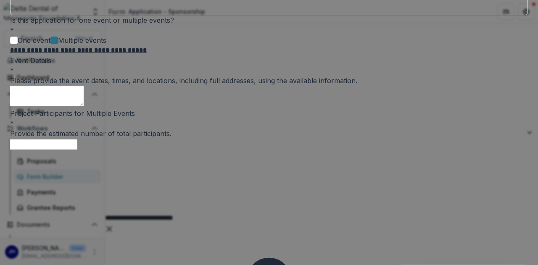
click at [54, 40] on icon at bounding box center [54, 40] width 0 height 0
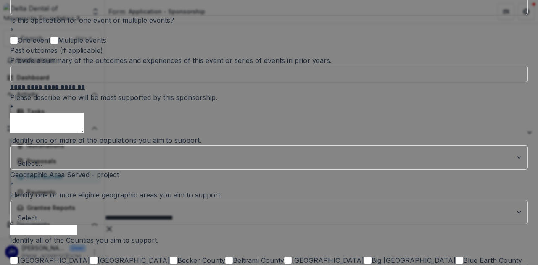
click at [18, 44] on span at bounding box center [14, 41] width 8 height 8
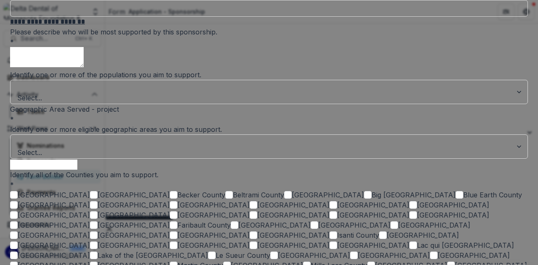
scroll to position [630, 0]
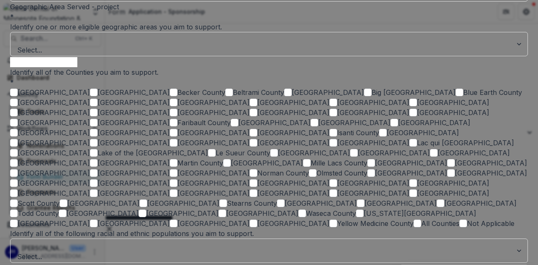
scroll to position [756, 0]
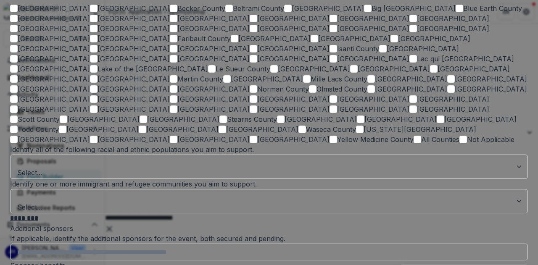
scroll to position [48, 0]
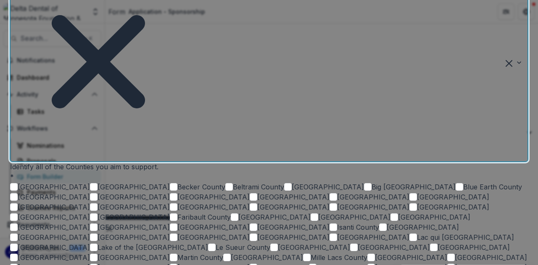
scroll to position [798, 0]
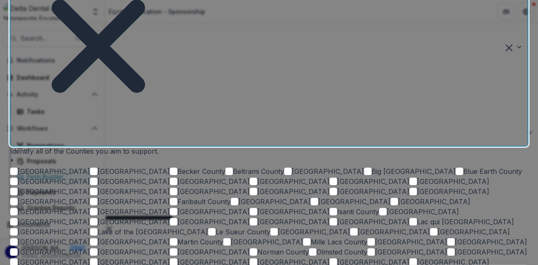
click at [186, 121] on icon "Remove Additional Geographic Area(s) - please describe below." at bounding box center [99, 46] width 176 height 176
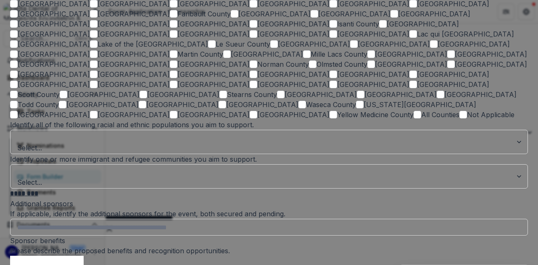
scroll to position [840, 0]
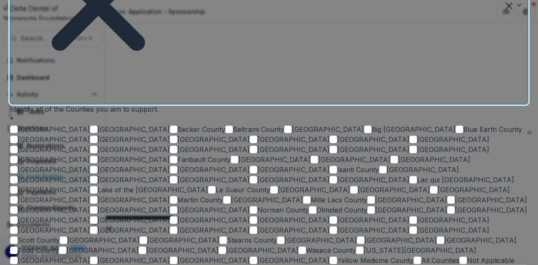
click at [13, 92] on div at bounding box center [12, 98] width 2 height 12
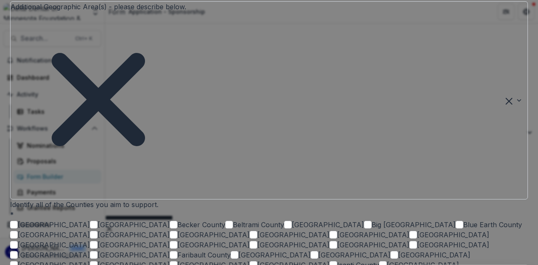
scroll to position [756, 0]
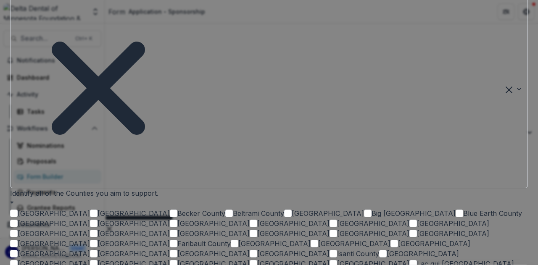
click at [186, 165] on icon "Remove Additional Geographic Area(s) - please describe below." at bounding box center [99, 88] width 176 height 176
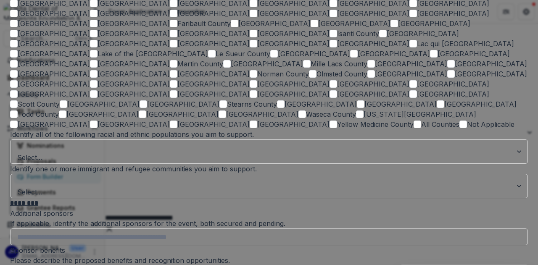
scroll to position [840, 0]
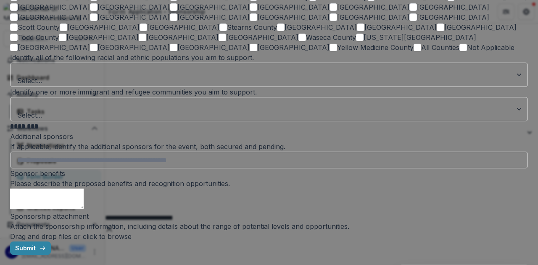
scroll to position [2040, 0]
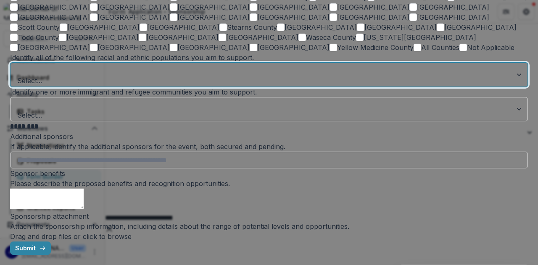
click at [191, 76] on div at bounding box center [261, 70] width 487 height 12
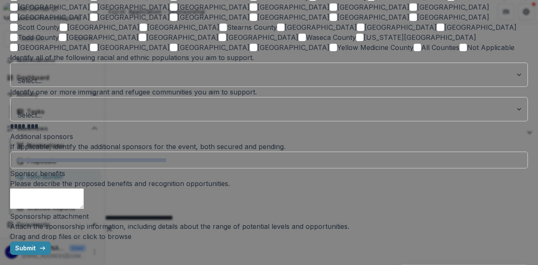
scroll to position [2082, 0]
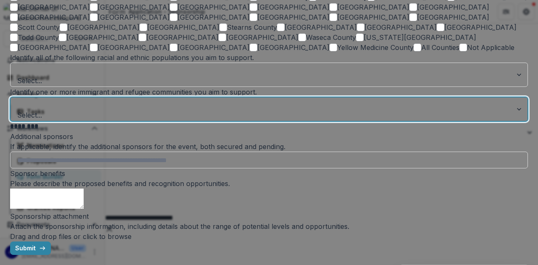
click at [177, 110] on div at bounding box center [261, 104] width 487 height 12
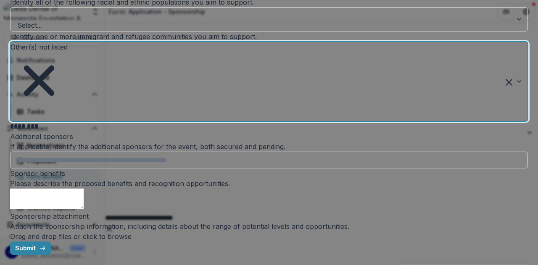
click at [68, 109] on icon "Remove Other(s) not listed" at bounding box center [39, 80] width 57 height 57
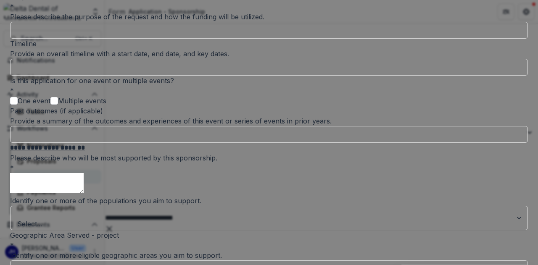
scroll to position [0, 0]
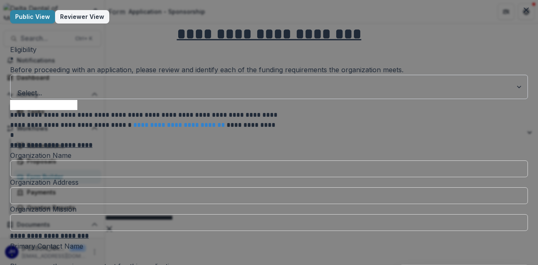
click at [245, 88] on div at bounding box center [261, 82] width 487 height 12
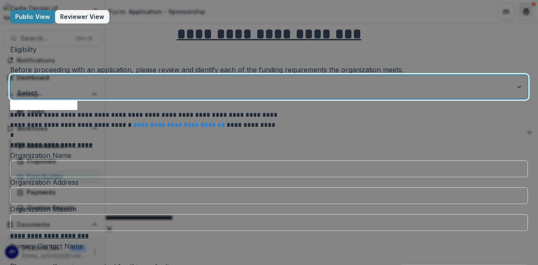
click at [520, 11] on button "Close" at bounding box center [525, 9] width 13 height 13
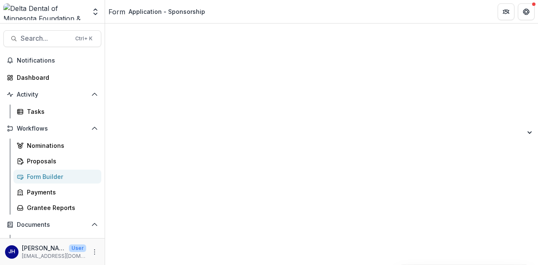
scroll to position [1345, 0]
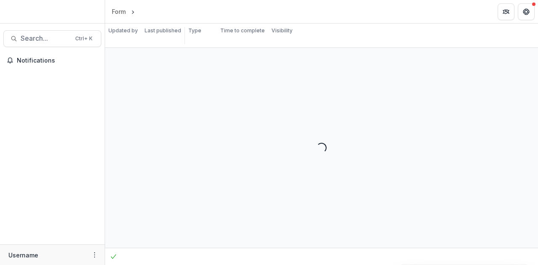
select select "**********"
select select "********"
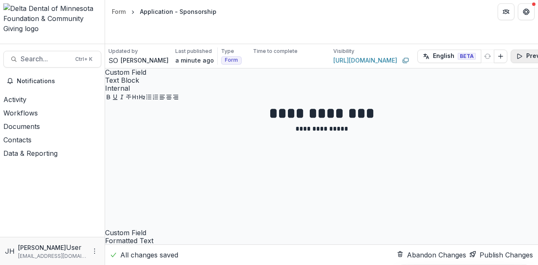
click at [524, 50] on button "Preview" at bounding box center [532, 56] width 45 height 13
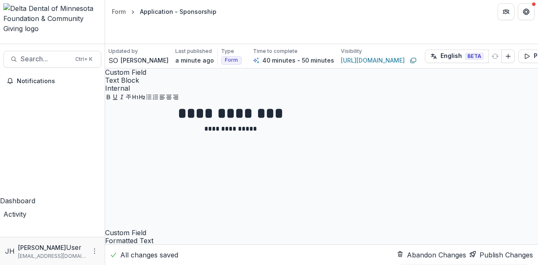
scroll to position [756, 0]
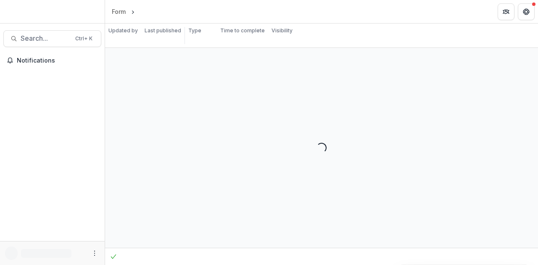
select select "**********"
select select "********"
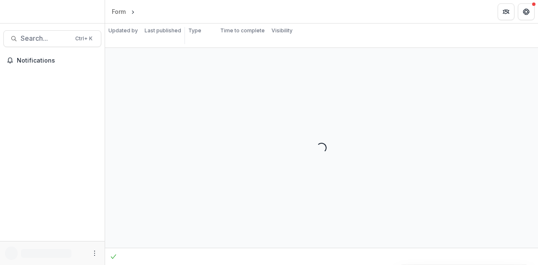
select select "**********"
select select "********"
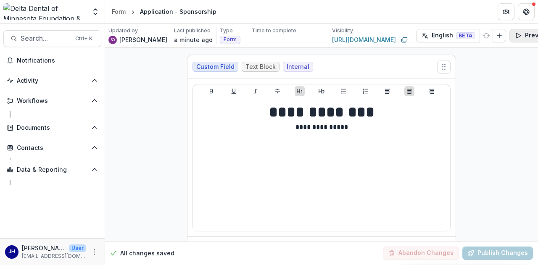
click at [516, 37] on icon "button" at bounding box center [518, 35] width 4 height 5
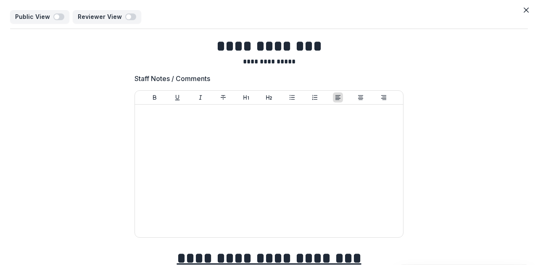
click at [56, 18] on span "button" at bounding box center [56, 16] width 5 height 5
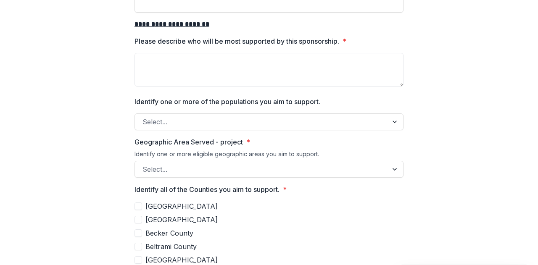
scroll to position [798, 0]
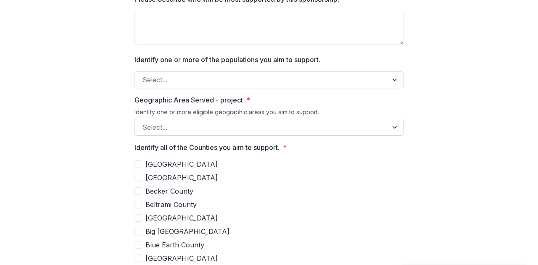
click at [169, 127] on div at bounding box center [261, 127] width 238 height 12
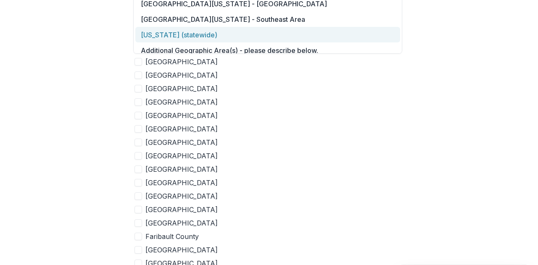
scroll to position [48, 0]
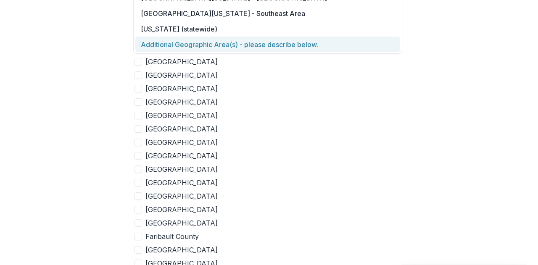
click at [258, 45] on div "Additional Geographic Area(s) - please describe below." at bounding box center [267, 45] width 265 height 16
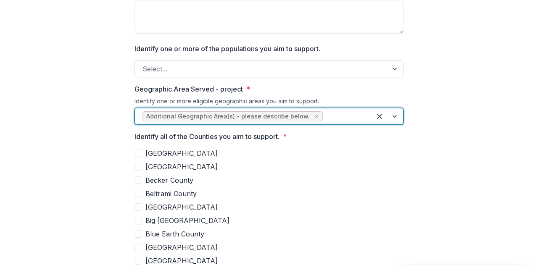
scroll to position [798, 0]
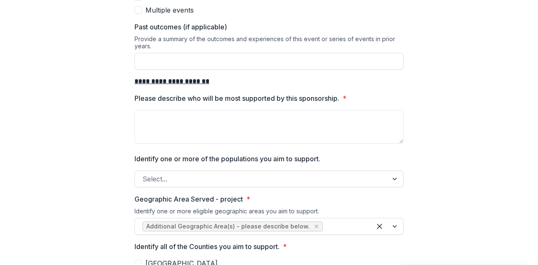
scroll to position [741, 0]
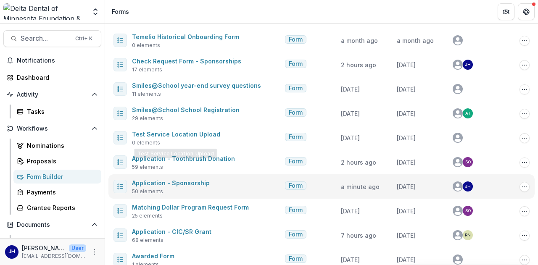
scroll to position [84, 0]
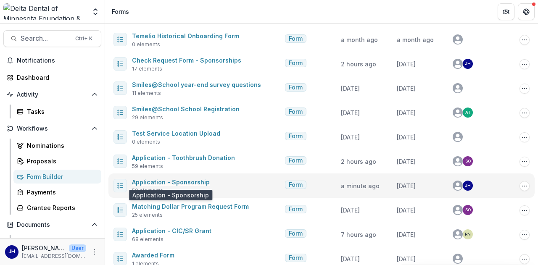
click at [189, 184] on link "Application - Sponsorship" at bounding box center [171, 182] width 78 height 7
select select "**********"
select select "********"
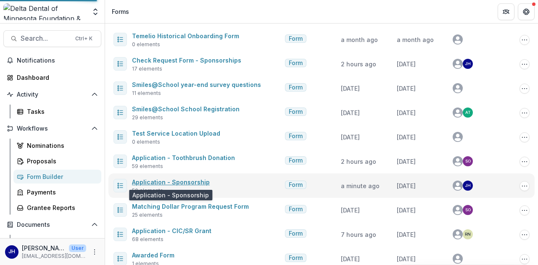
select select "********"
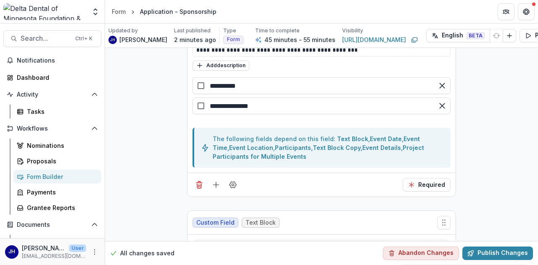
scroll to position [3613, 0]
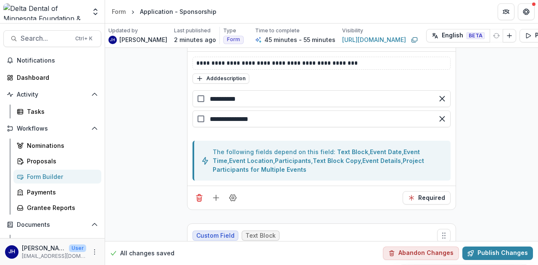
click at [201, 95] on div at bounding box center [200, 98] width 7 height 7
click at [197, 95] on div at bounding box center [200, 98] width 7 height 7
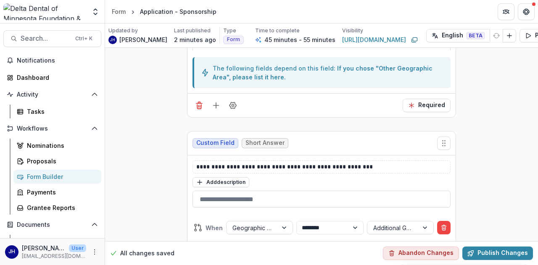
scroll to position [6891, 0]
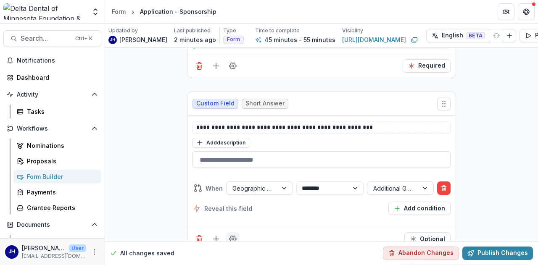
click at [229, 235] on icon "Field Settings" at bounding box center [233, 239] width 8 height 8
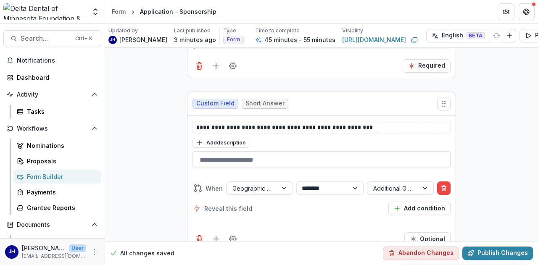
click at [233, 235] on icon "Field Settings" at bounding box center [233, 239] width 8 height 8
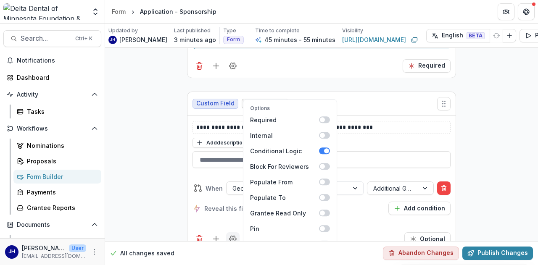
click at [233, 235] on icon "Field Settings" at bounding box center [233, 239] width 8 height 8
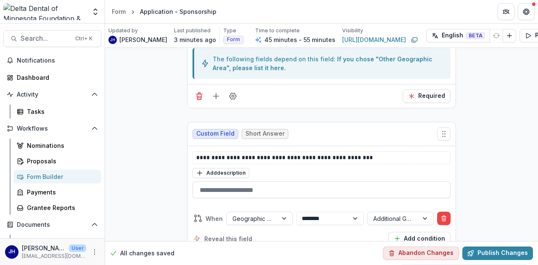
scroll to position [6849, 0]
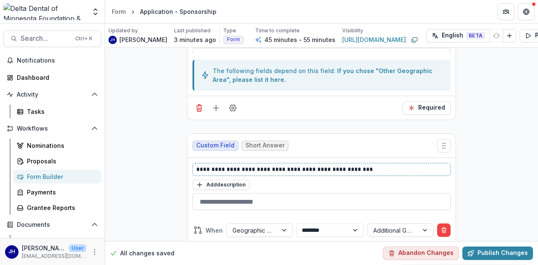
click at [276, 165] on p "**********" at bounding box center [321, 169] width 251 height 9
click at [303, 165] on p "**********" at bounding box center [321, 169] width 251 height 9
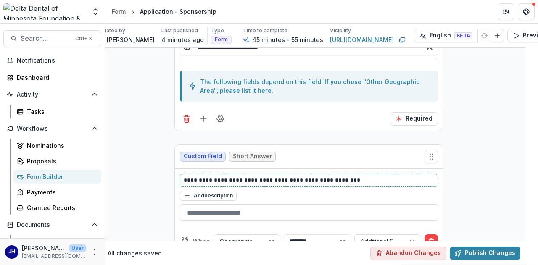
scroll to position [6827, 13]
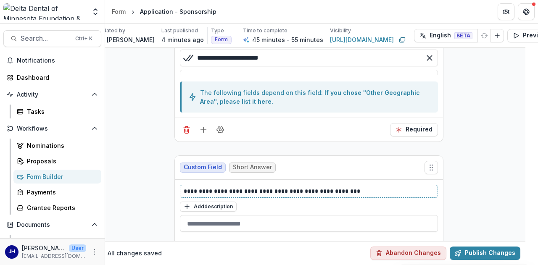
click at [289, 187] on p "**********" at bounding box center [309, 191] width 251 height 9
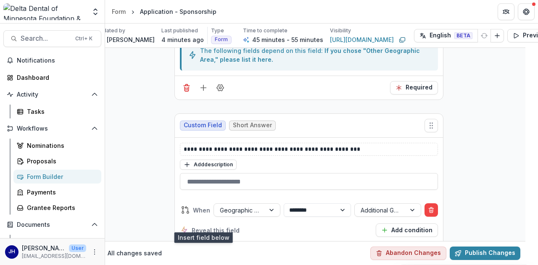
click at [203, 257] on icon "Add field" at bounding box center [203, 261] width 8 height 8
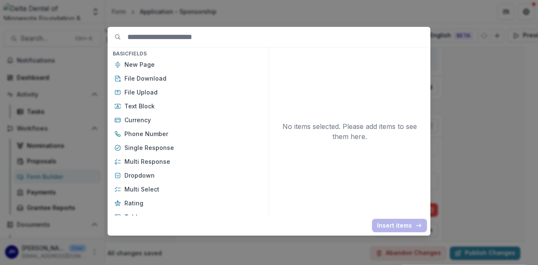
click at [450, 61] on div "Basic Fields New Page File Download File Upload Text Block Currency Phone Numbe…" at bounding box center [269, 132] width 538 height 265
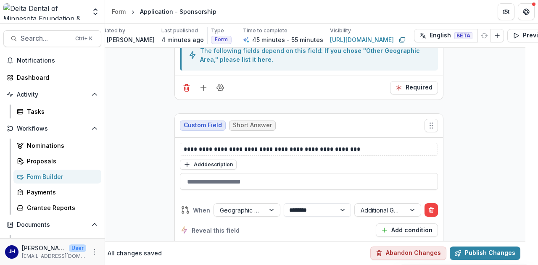
click at [216, 257] on icon "Field Settings" at bounding box center [220, 261] width 8 height 8
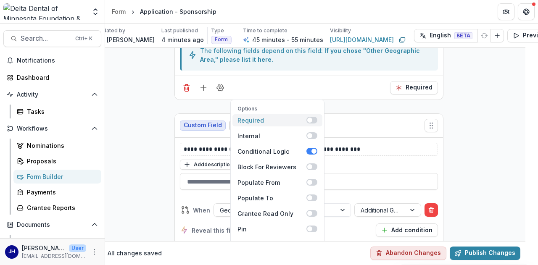
click at [307, 118] on span at bounding box center [309, 120] width 5 height 5
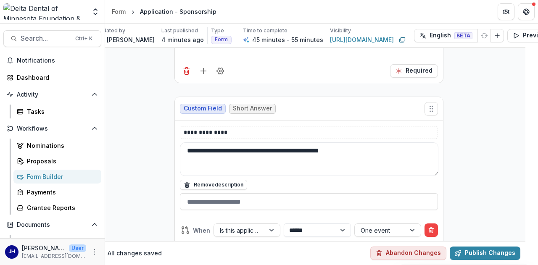
scroll to position [4432, 13]
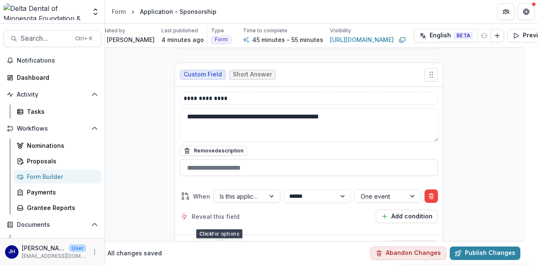
click at [213, 240] on button "Field Settings" at bounding box center [219, 246] width 13 height 13
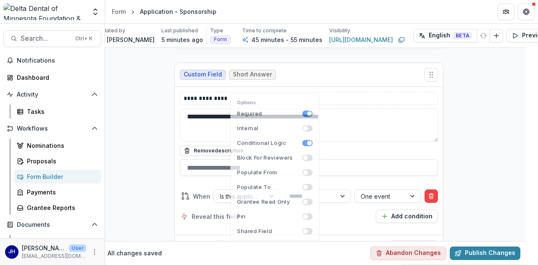
click at [218, 244] on icon "Field Settings" at bounding box center [220, 247] width 7 height 6
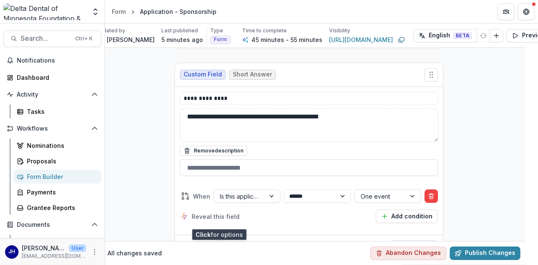
click at [218, 244] on icon "Field Settings" at bounding box center [220, 247] width 7 height 6
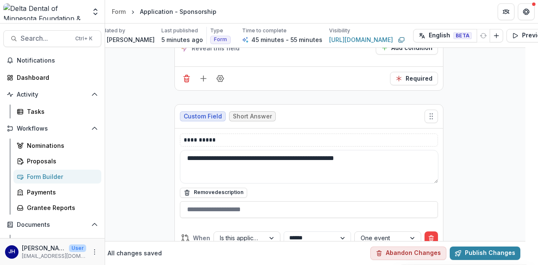
scroll to position [4222, 13]
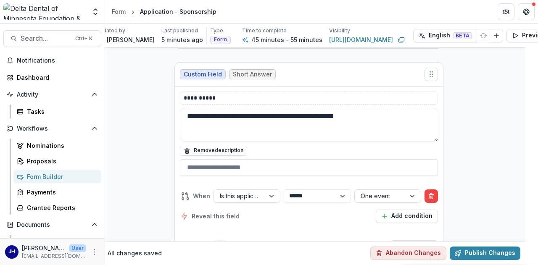
click at [219, 240] on button "Field Settings" at bounding box center [219, 246] width 13 height 13
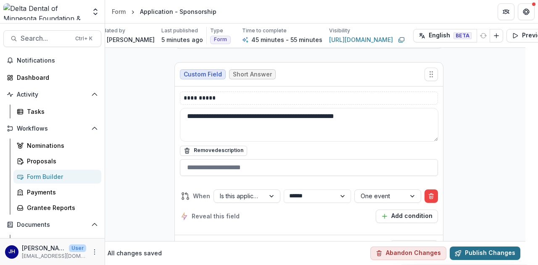
click at [489, 247] on button "Publish Changes" at bounding box center [485, 253] width 71 height 13
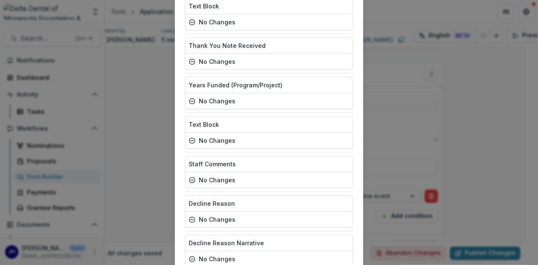
scroll to position [1836, 0]
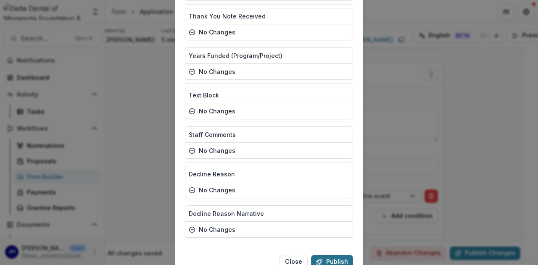
click at [329, 255] on button "Publish" at bounding box center [332, 261] width 42 height 13
